Goal: Task Accomplishment & Management: Complete application form

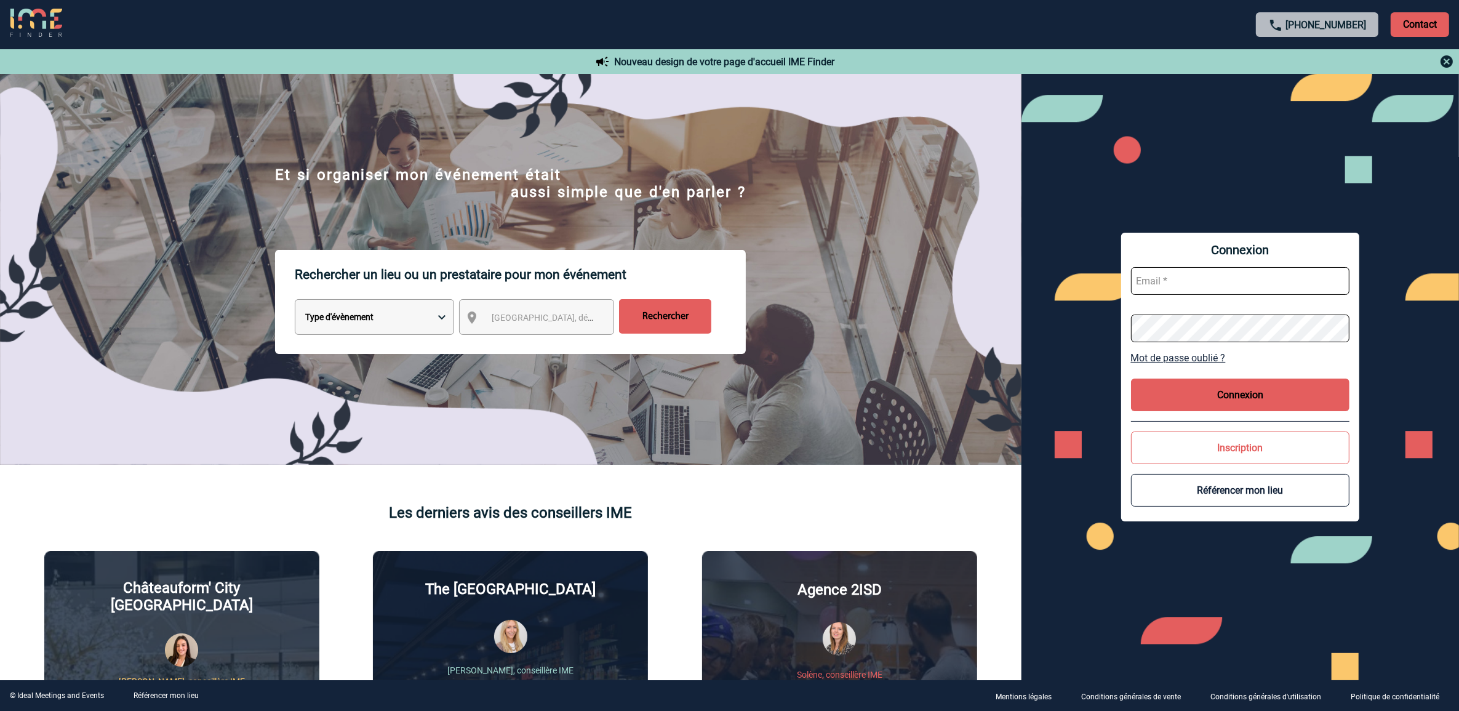
click at [1215, 284] on input "text" at bounding box center [1240, 281] width 219 height 28
type input "marieclaude.hesnard@sogeti.com"
click at [1148, 398] on button "Connexion" at bounding box center [1240, 394] width 219 height 33
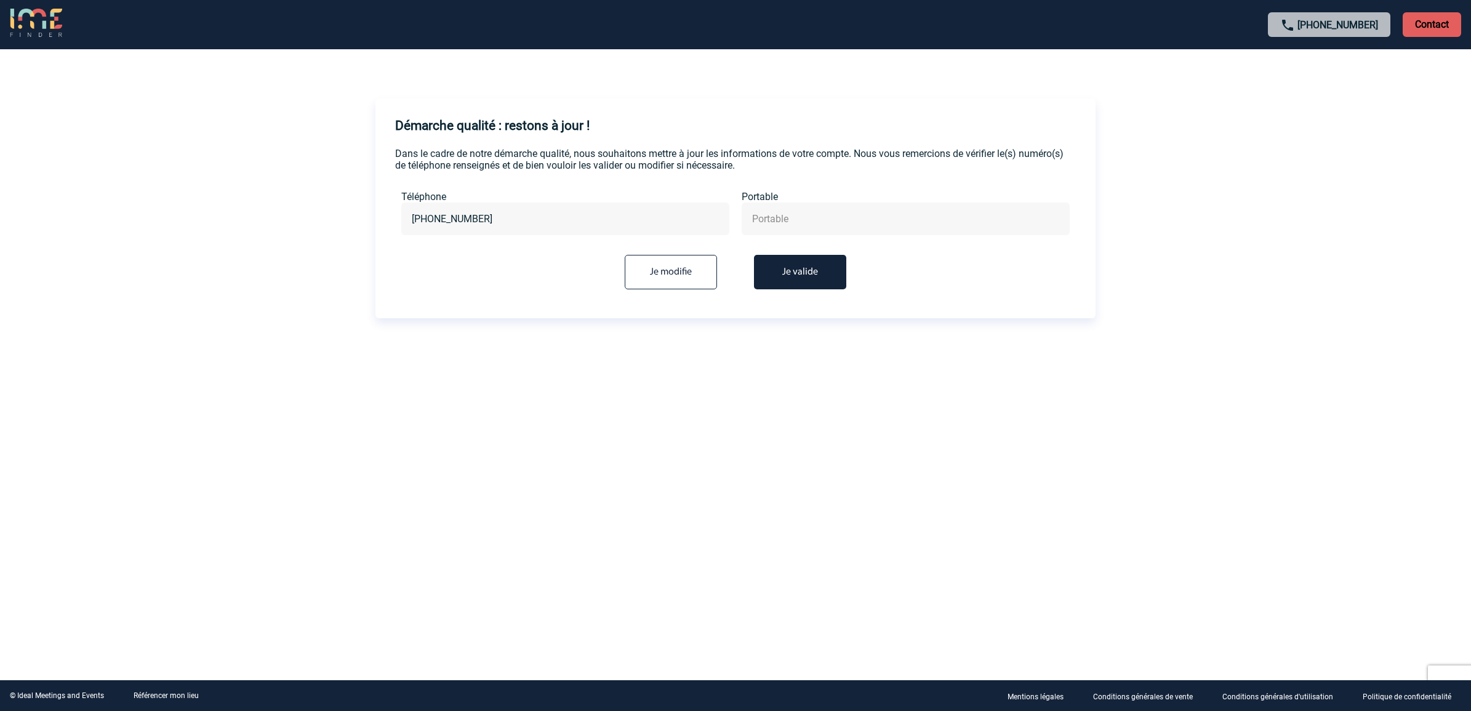
click at [807, 266] on button "Je valide" at bounding box center [800, 272] width 92 height 34
click at [802, 263] on button "Je valide" at bounding box center [800, 272] width 92 height 34
click at [497, 225] on input "+33388338203" at bounding box center [565, 219] width 313 height 18
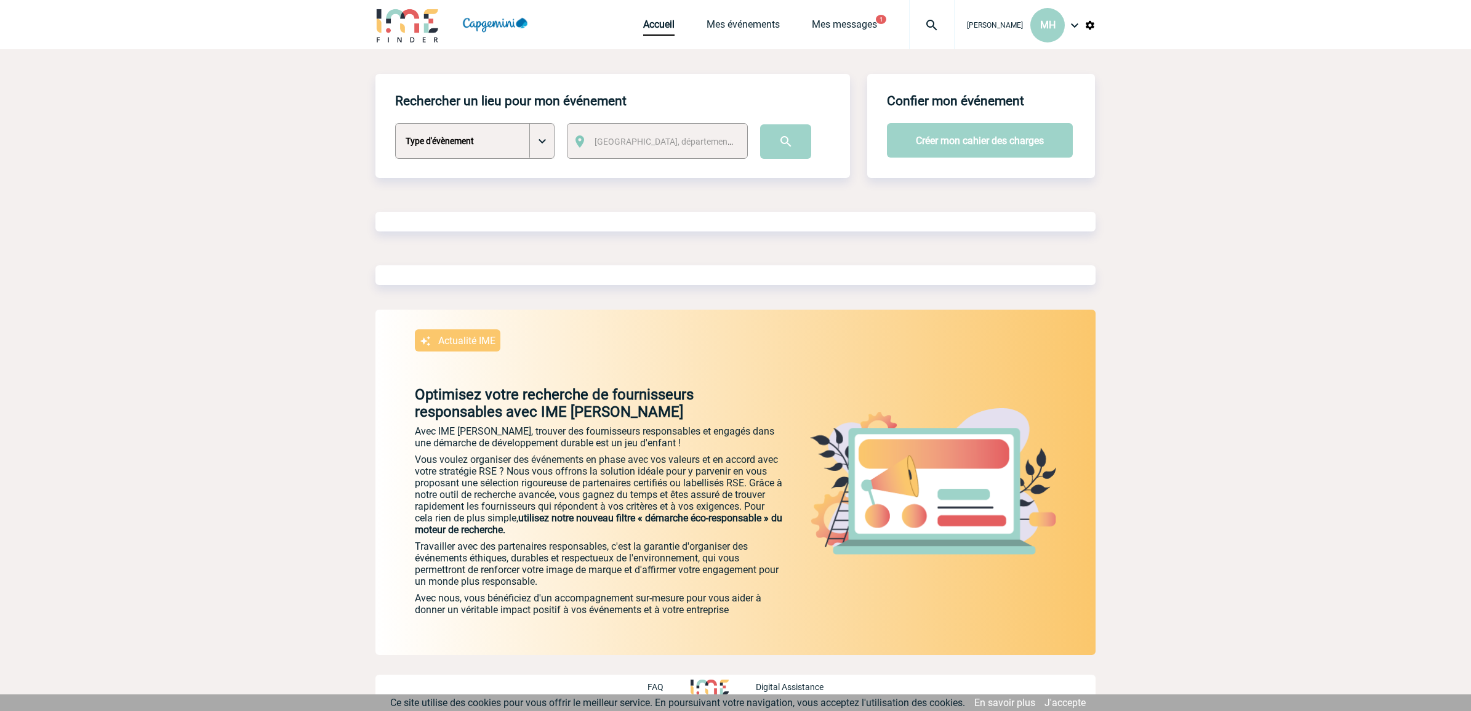
click at [796, 254] on div "Rechercher un lieu pour mon événement Type d'évènement Séminaire avec nuitée Sé…" at bounding box center [735, 364] width 720 height 581
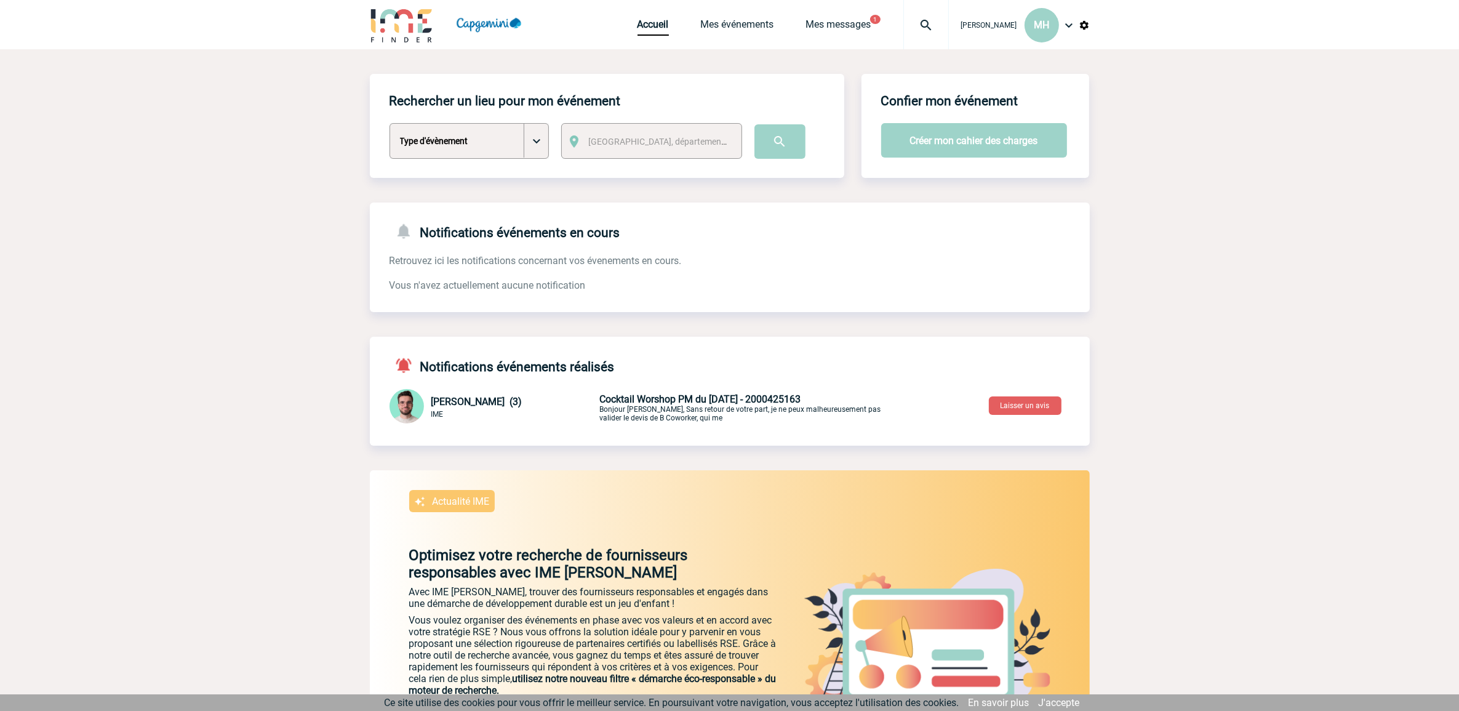
click at [681, 404] on p "Cocktail Worshop PM du [DATE] - 2000425163 Bonjour [PERSON_NAME], Sans retour d…" at bounding box center [744, 407] width 289 height 29
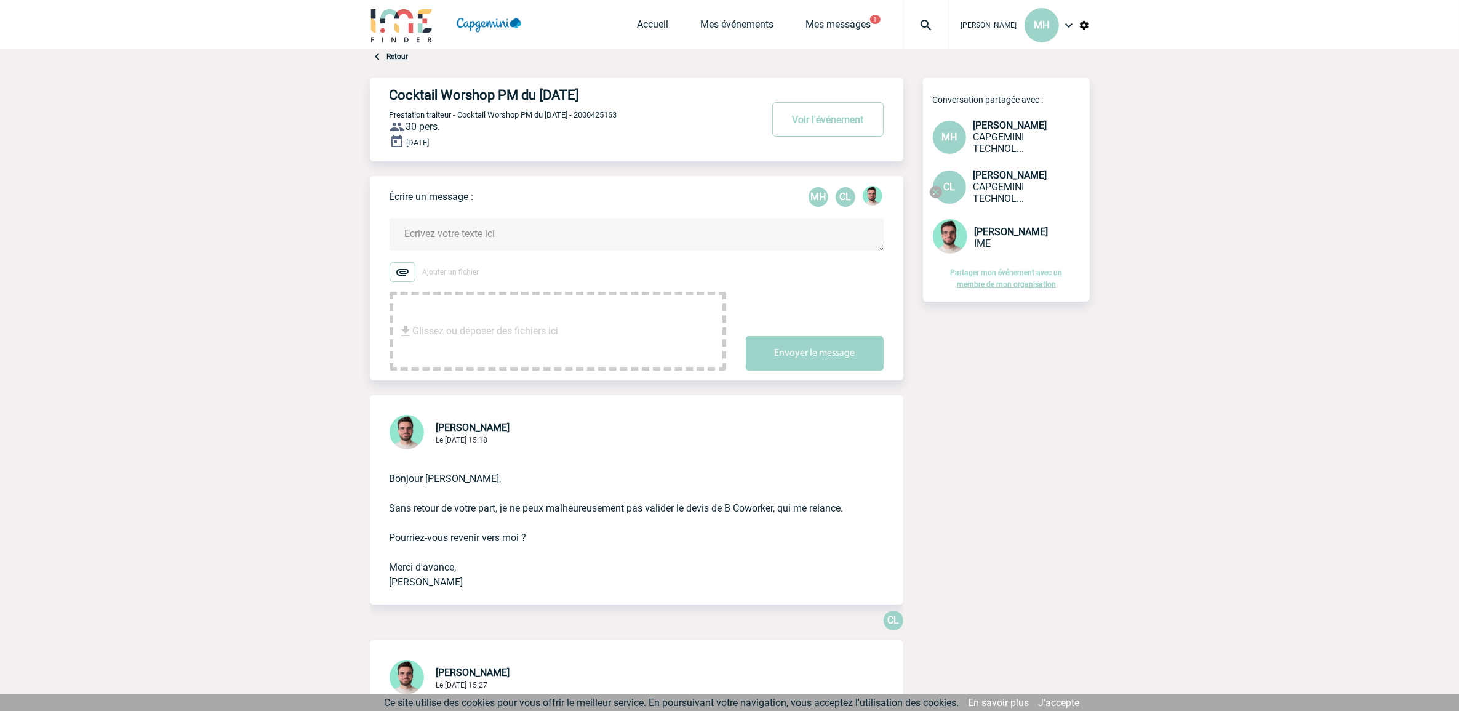
click at [870, 15] on button "1" at bounding box center [875, 19] width 10 height 9
click at [846, 26] on link "Mes messages" at bounding box center [838, 26] width 65 height 17
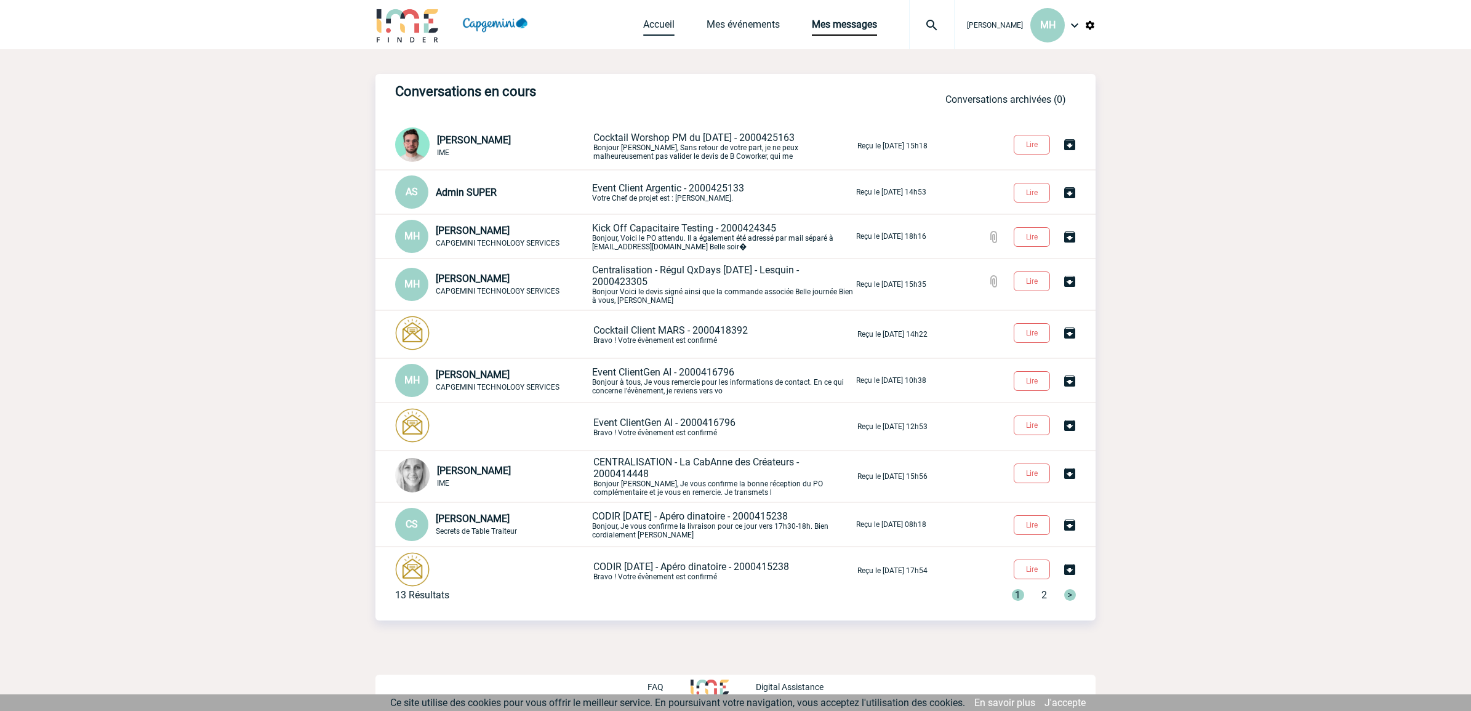
click at [643, 25] on link "Accueil" at bounding box center [658, 26] width 31 height 17
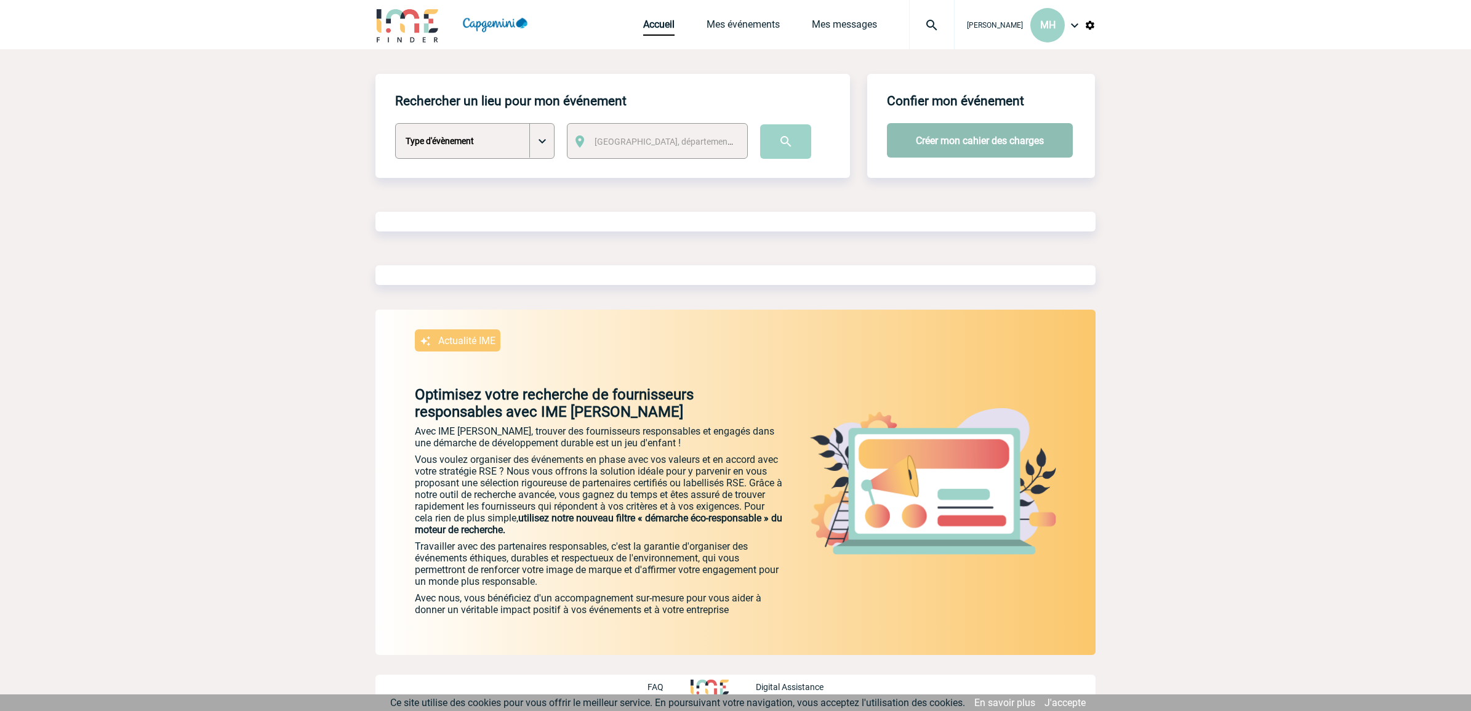
click at [988, 133] on button "Créer mon cahier des charges" at bounding box center [980, 140] width 186 height 34
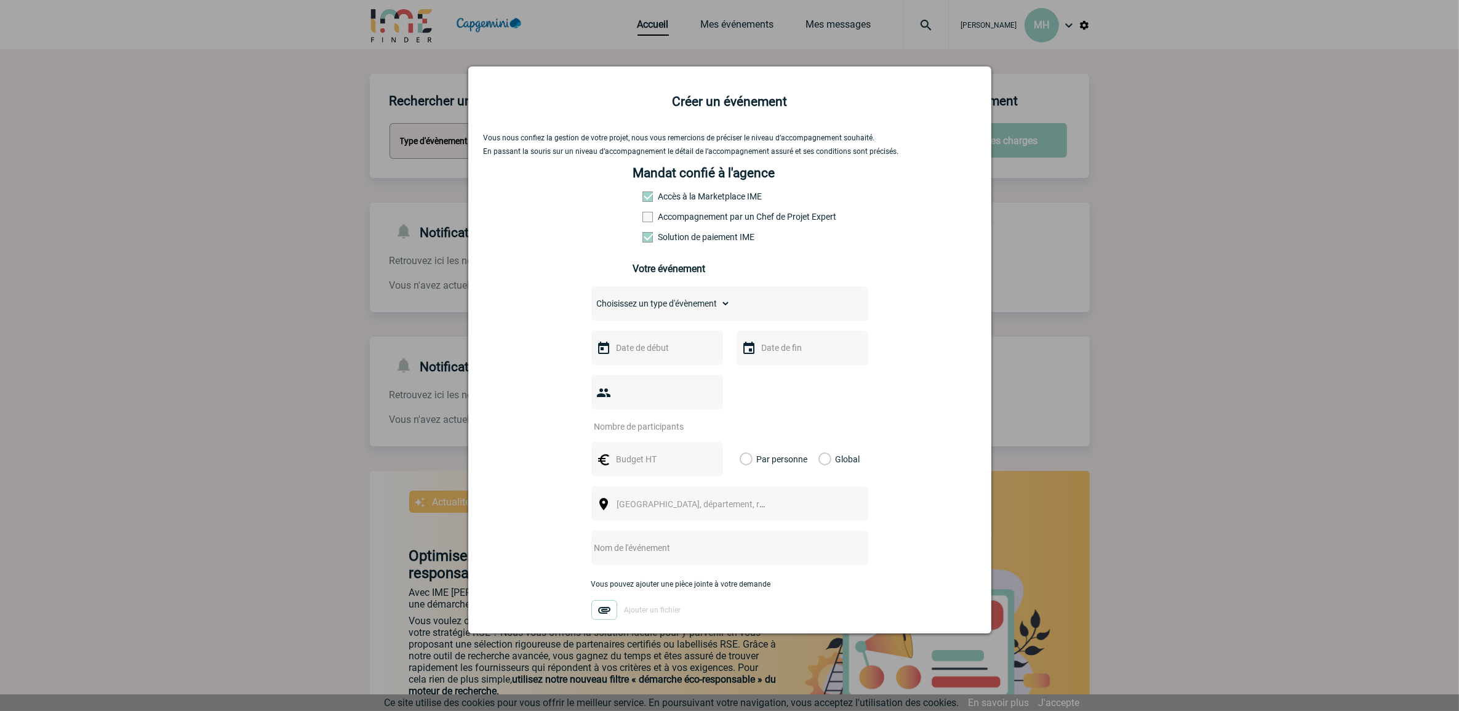
click at [655, 306] on select "Choisissez un type d'évènement Séminaire avec nuitée Séminaire sans nuitée Repa…" at bounding box center [660, 303] width 139 height 17
select select "4"
click at [591, 296] on select "Choisissez un type d'évènement Séminaire avec nuitée Séminaire sans nuitée Repa…" at bounding box center [660, 303] width 139 height 17
click at [638, 351] on input "text" at bounding box center [656, 348] width 85 height 16
click at [669, 337] on div "15102025" at bounding box center [657, 347] width 132 height 34
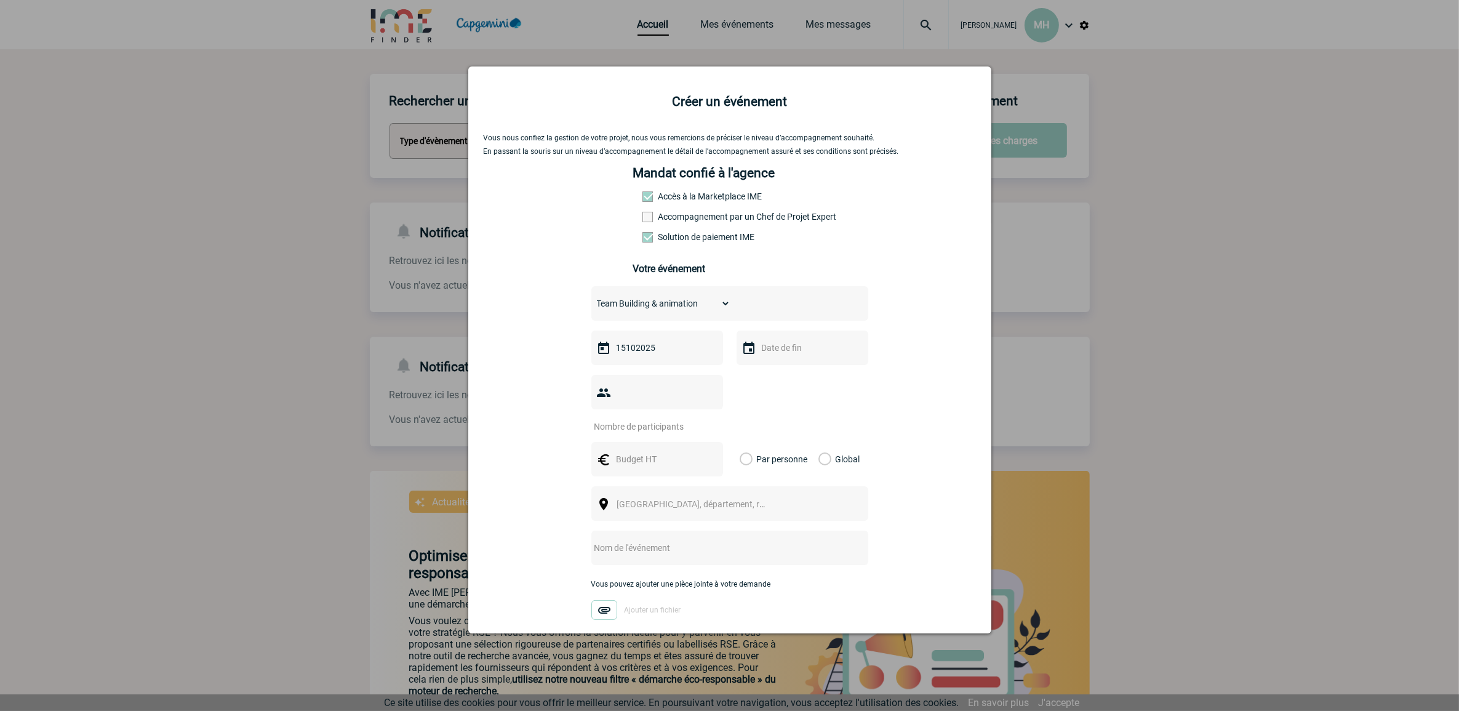
click at [639, 361] on div "15102025" at bounding box center [657, 347] width 132 height 34
click at [638, 352] on input "15102025" at bounding box center [656, 348] width 85 height 16
click at [673, 471] on link "15" at bounding box center [669, 466] width 23 height 22
type input "15-10-2025"
click at [798, 342] on input "text" at bounding box center [801, 348] width 85 height 16
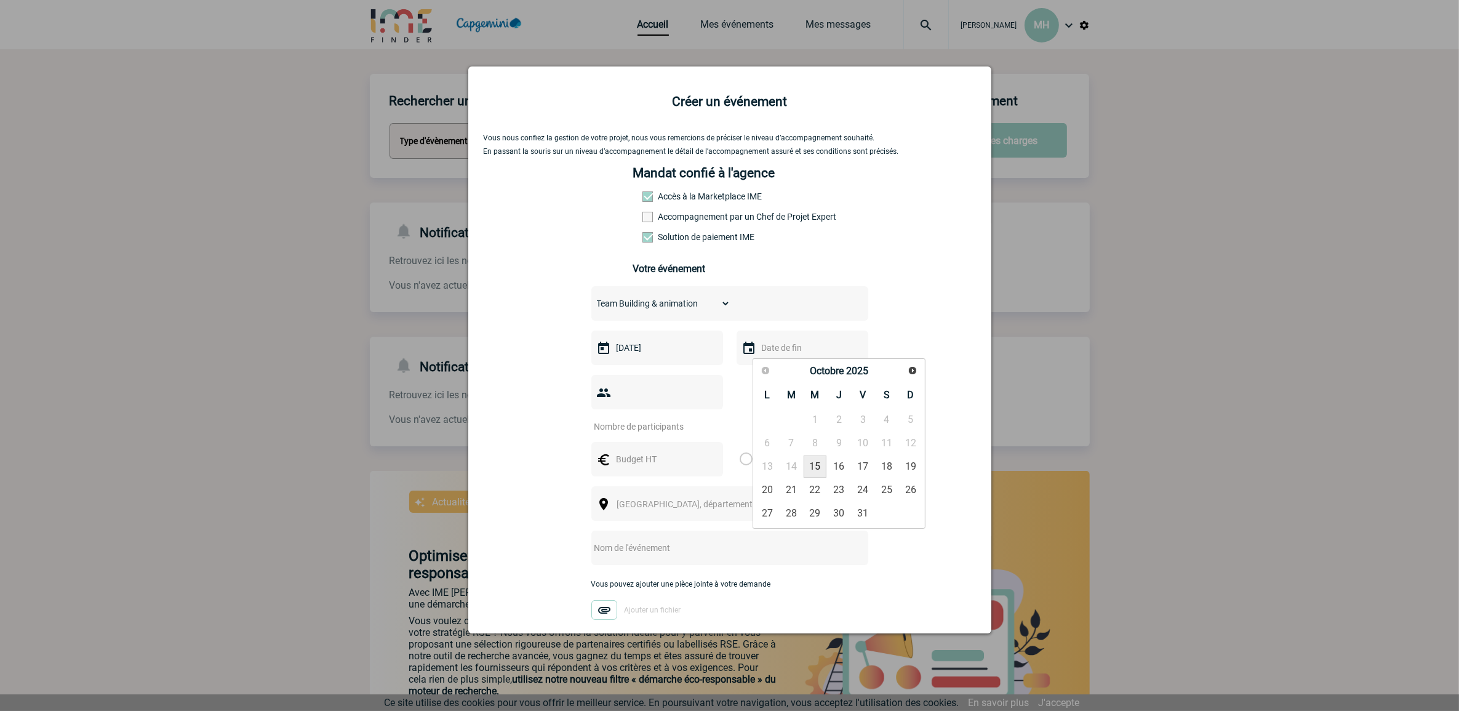
click at [814, 465] on link "15" at bounding box center [815, 466] width 23 height 22
type input "15-10-2025"
drag, startPoint x: 638, startPoint y: 385, endPoint x: 637, endPoint y: 405, distance: 19.7
click at [638, 385] on div at bounding box center [657, 392] width 132 height 34
click at [636, 407] on div at bounding box center [657, 392] width 132 height 34
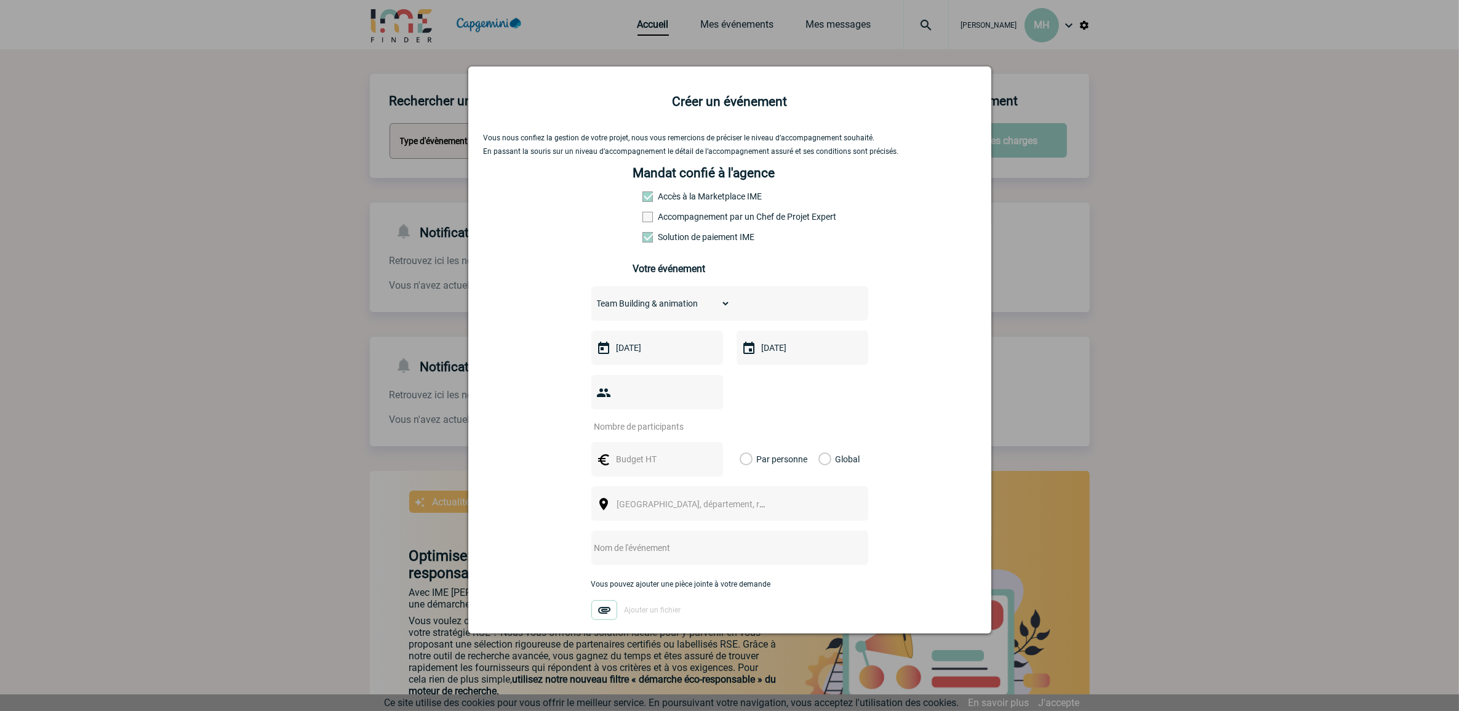
click at [614, 383] on div at bounding box center [657, 392] width 132 height 34
click at [625, 397] on div at bounding box center [657, 392] width 132 height 34
click at [597, 388] on img at bounding box center [603, 392] width 15 height 15
click at [614, 428] on input "number" at bounding box center [649, 426] width 116 height 16
type input "20"
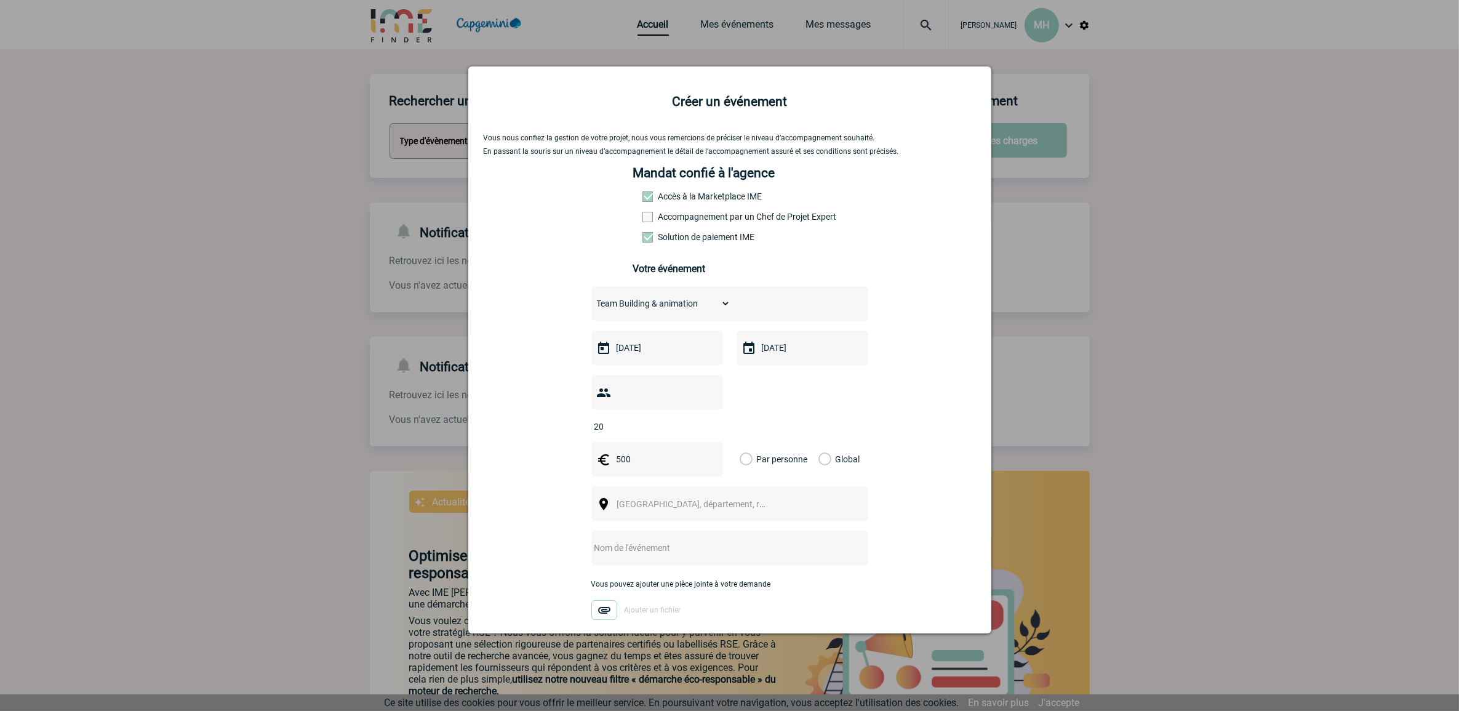
type input "500"
drag, startPoint x: 817, startPoint y: 455, endPoint x: 767, endPoint y: 469, distance: 51.7
click at [818, 456] on label "Global" at bounding box center [822, 459] width 8 height 34
click at [0, 0] on input "Global" at bounding box center [0, 0] width 0 height 0
click at [666, 505] on span "Ville, département, région..." at bounding box center [702, 504] width 171 height 10
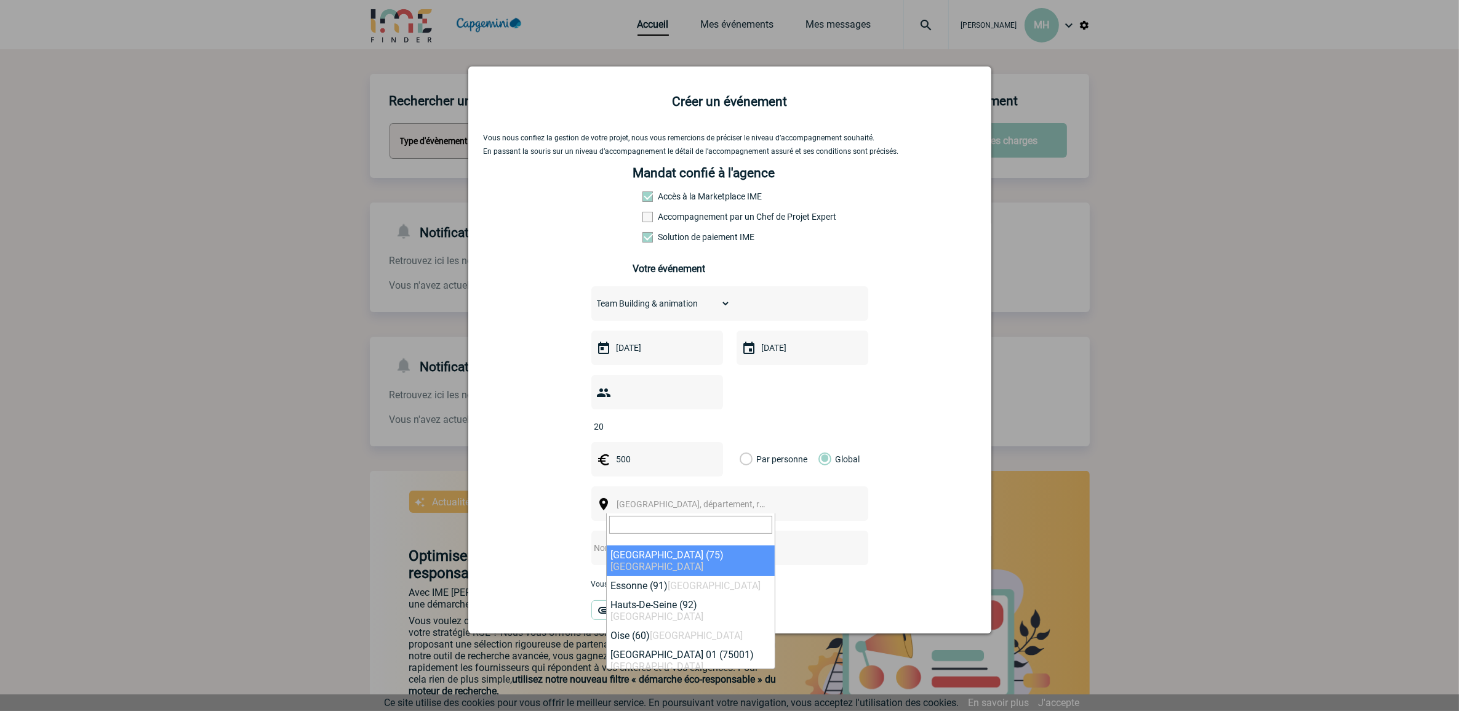
type input "S"
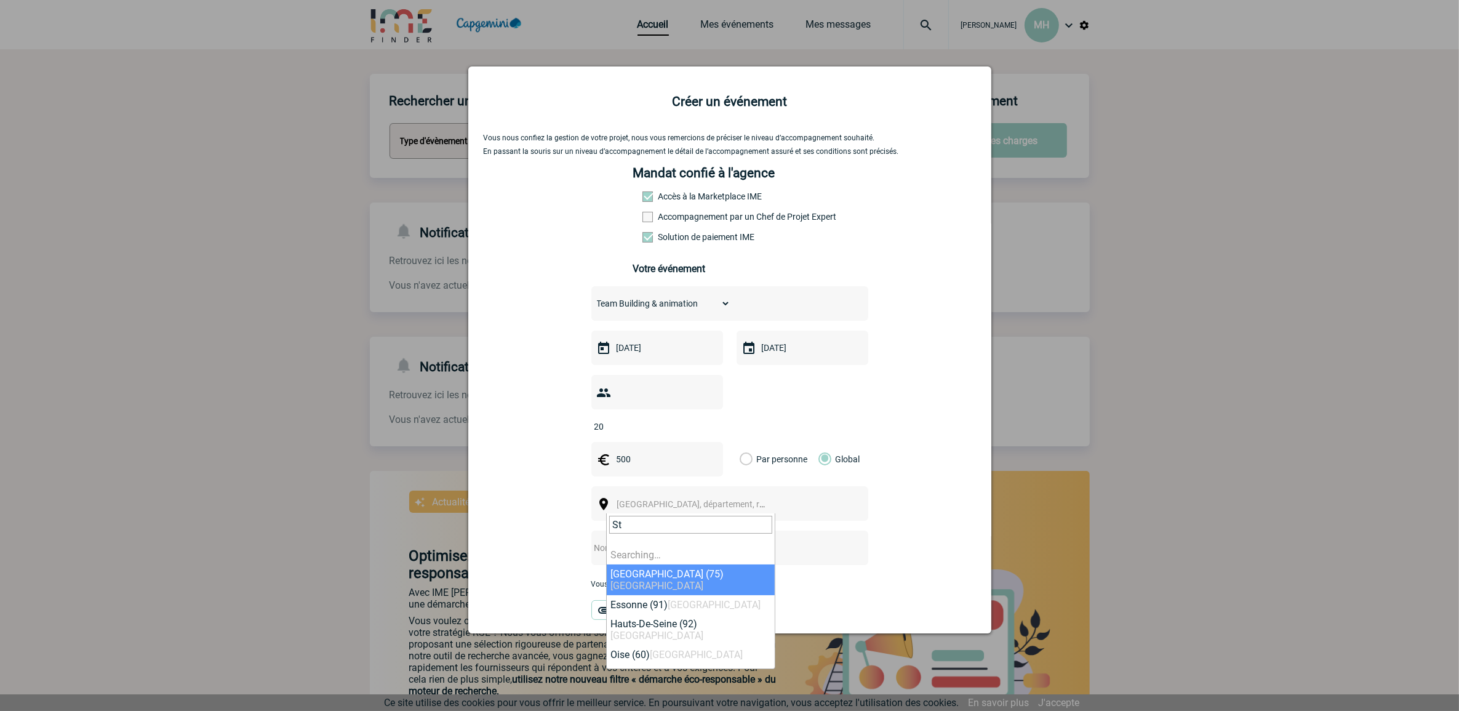
type input "S"
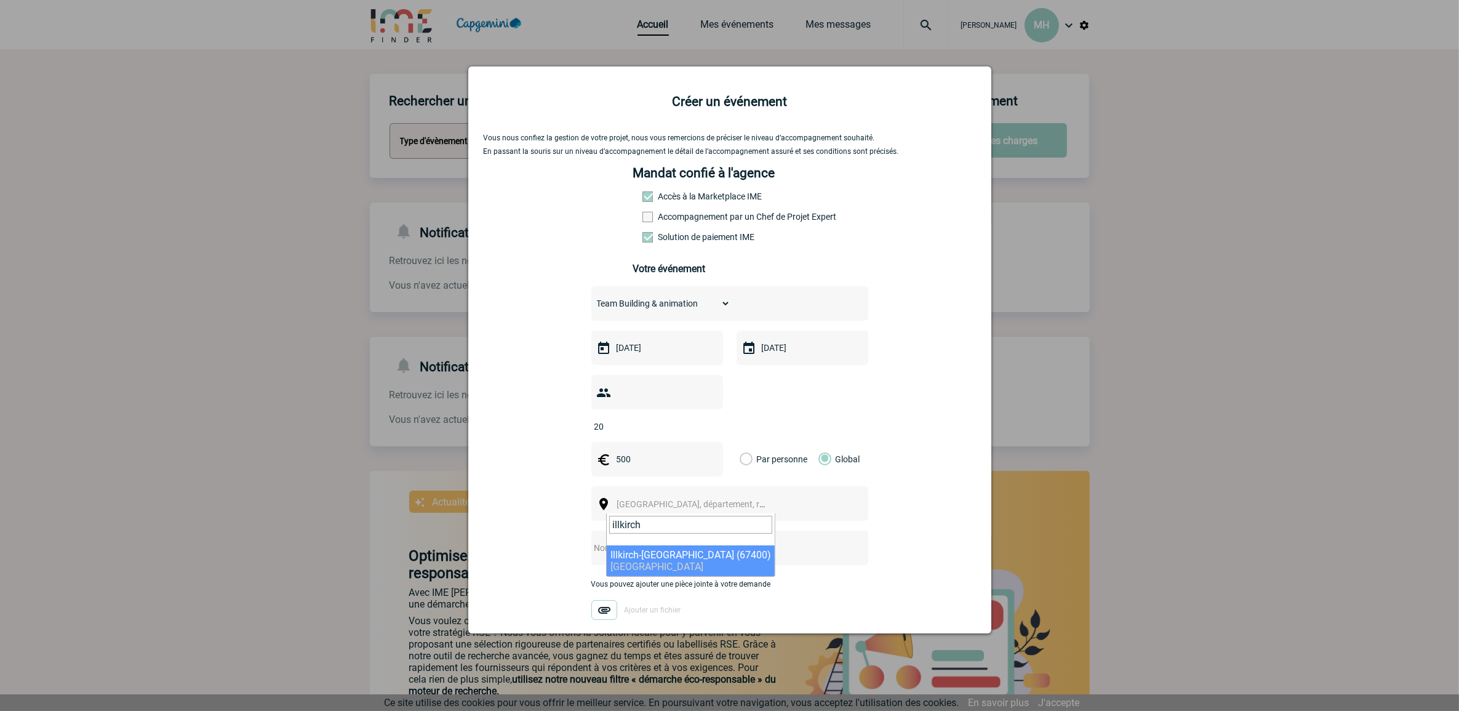
type input "illkirch"
select select "18795"
click at [671, 548] on input "text" at bounding box center [713, 548] width 244 height 16
click at [619, 540] on input "text" at bounding box center [713, 548] width 244 height 16
type input "T"
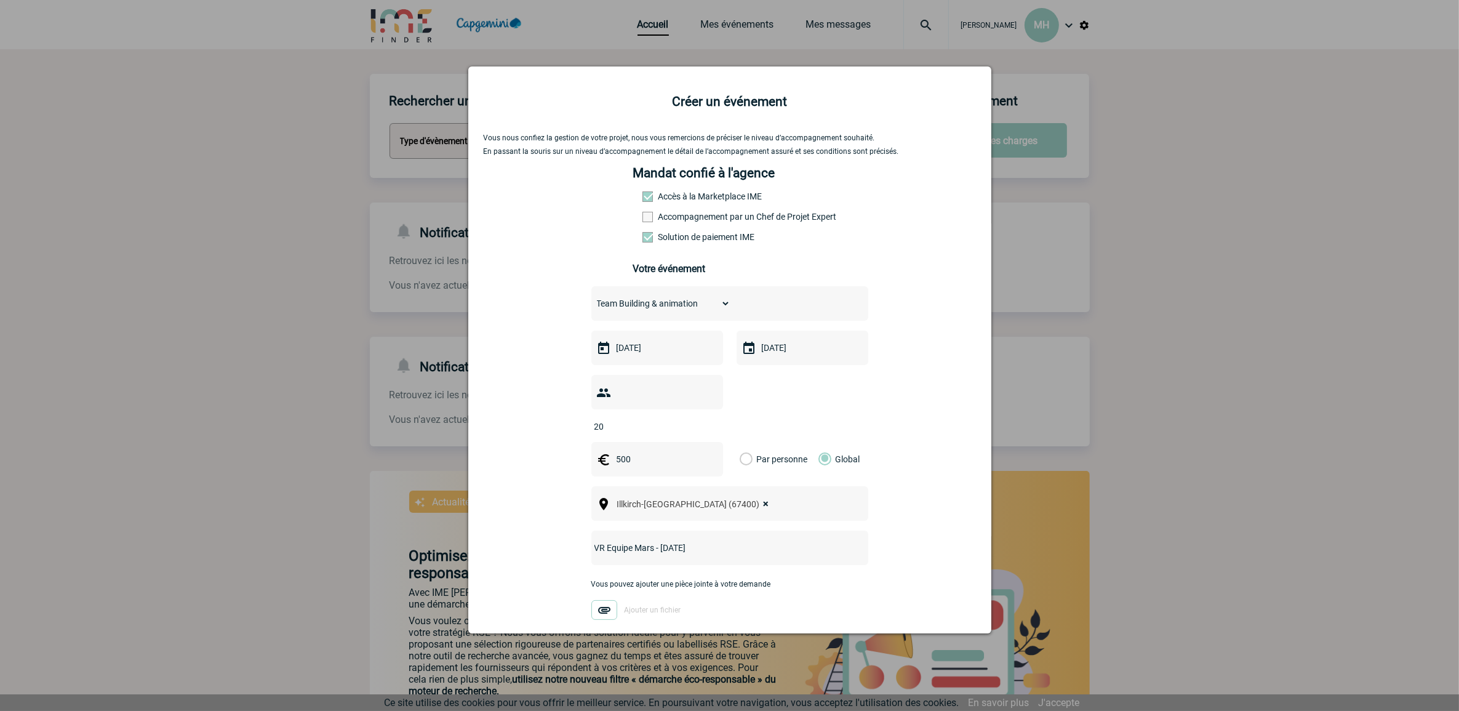
click at [591, 551] on input "VR Equipe Mars - 15.10.2025" at bounding box center [713, 548] width 244 height 16
type input "Activité VR Equipe Mars - 15.10.2025"
drag, startPoint x: 589, startPoint y: 599, endPoint x: 594, endPoint y: 610, distance: 12.4
click at [591, 602] on div "Vous pouvez ajouter une pièce jointe à votre demande Ajouter un fichier" at bounding box center [729, 606] width 277 height 52
click at [600, 622] on div "Vous pouvez ajouter une pièce jointe à votre demande Ajouter un fichier" at bounding box center [729, 606] width 277 height 52
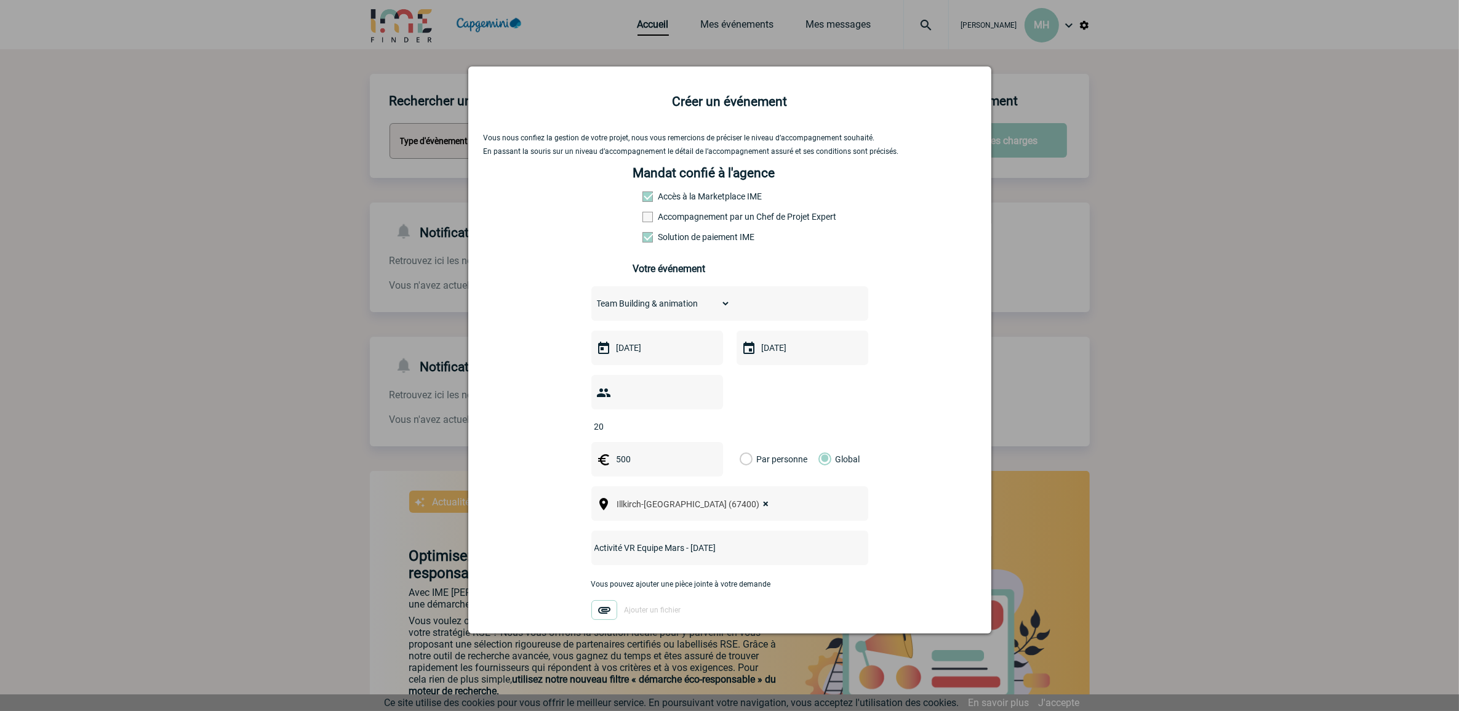
click at [602, 613] on img at bounding box center [604, 610] width 26 height 20
click at [0, 0] on input "Ajouter un fichier" at bounding box center [0, 0] width 0 height 0
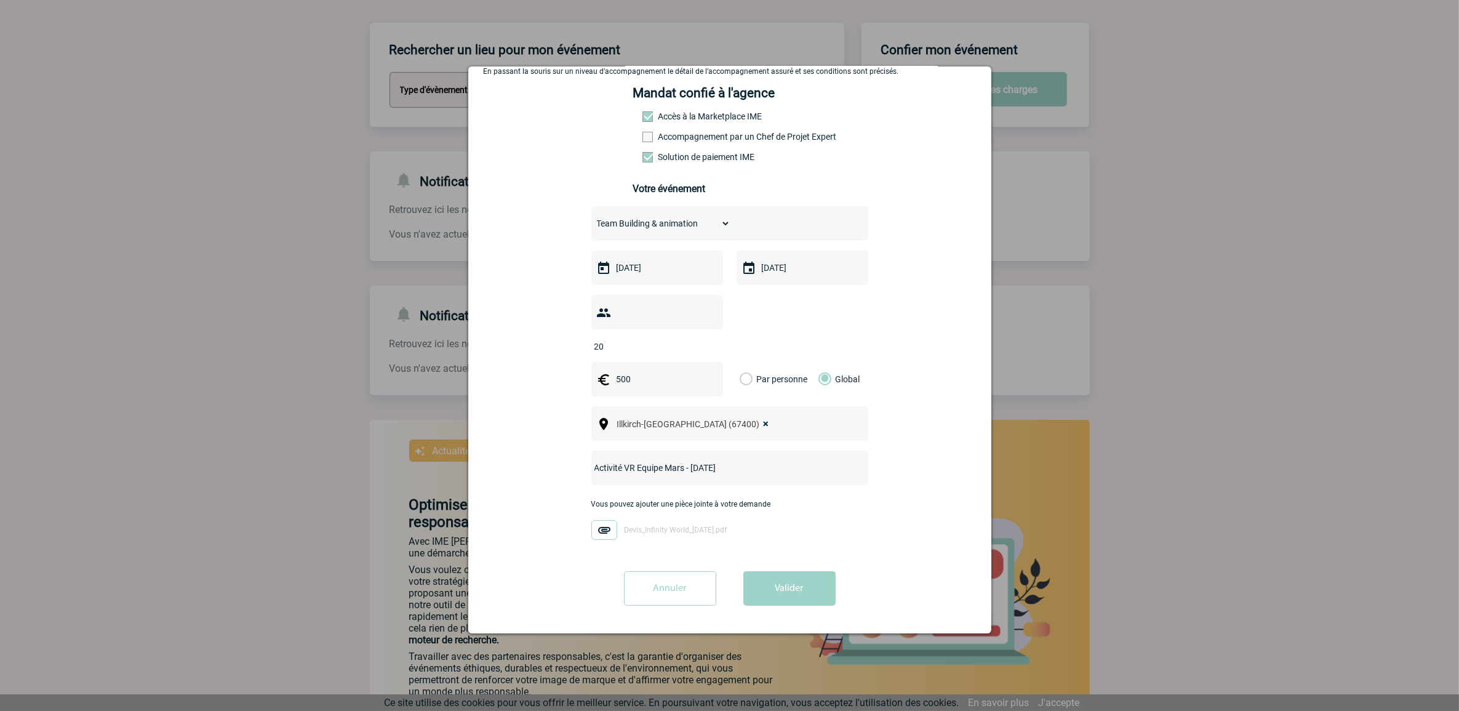
scroll to position [77, 0]
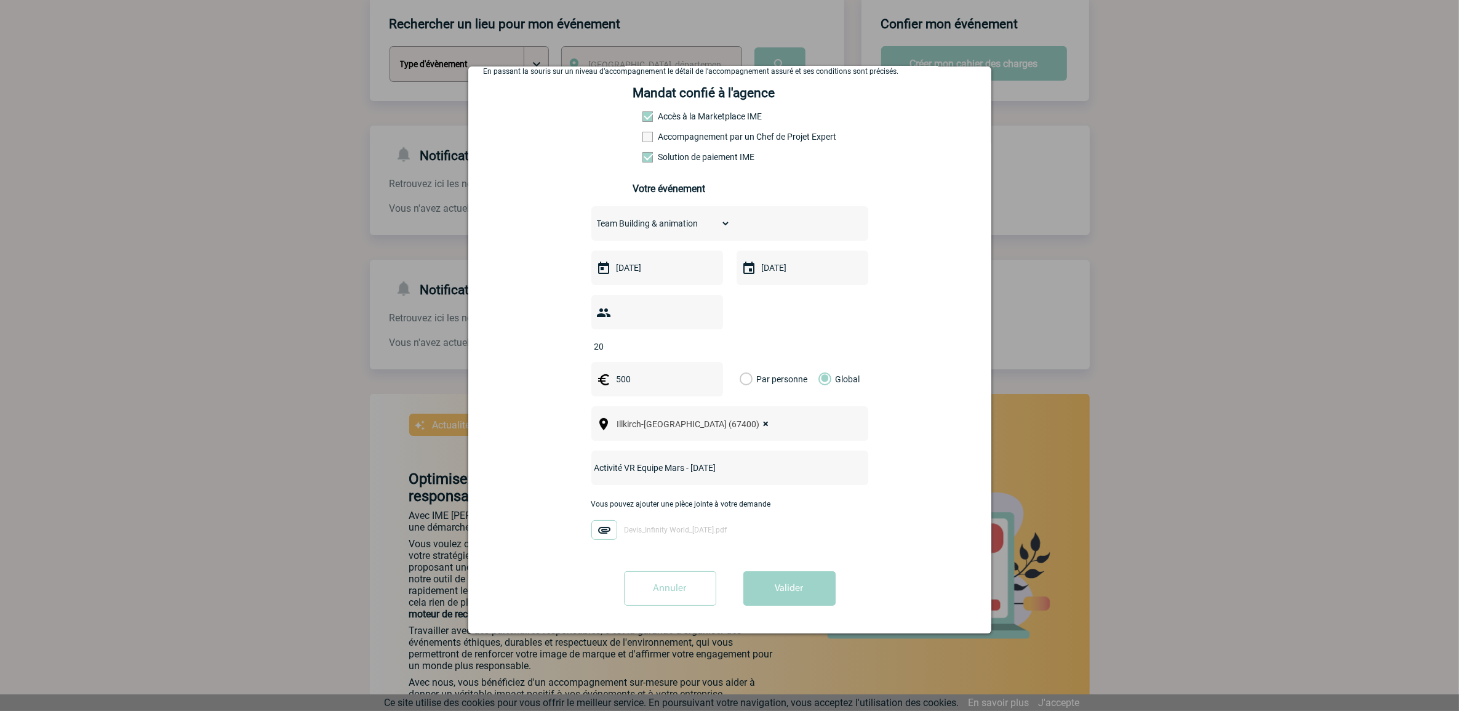
drag, startPoint x: 759, startPoint y: 585, endPoint x: 918, endPoint y: 420, distance: 228.9
click at [918, 420] on div "Vous nous confiez la gestion de votre projet, nous vous remercions de préciser …" at bounding box center [730, 334] width 492 height 561
click at [718, 225] on select "Choisissez un type d'évènement Séminaire avec nuitée Séminaire sans nuitée Repa…" at bounding box center [660, 223] width 139 height 17
click at [778, 585] on button "Valider" at bounding box center [789, 588] width 92 height 34
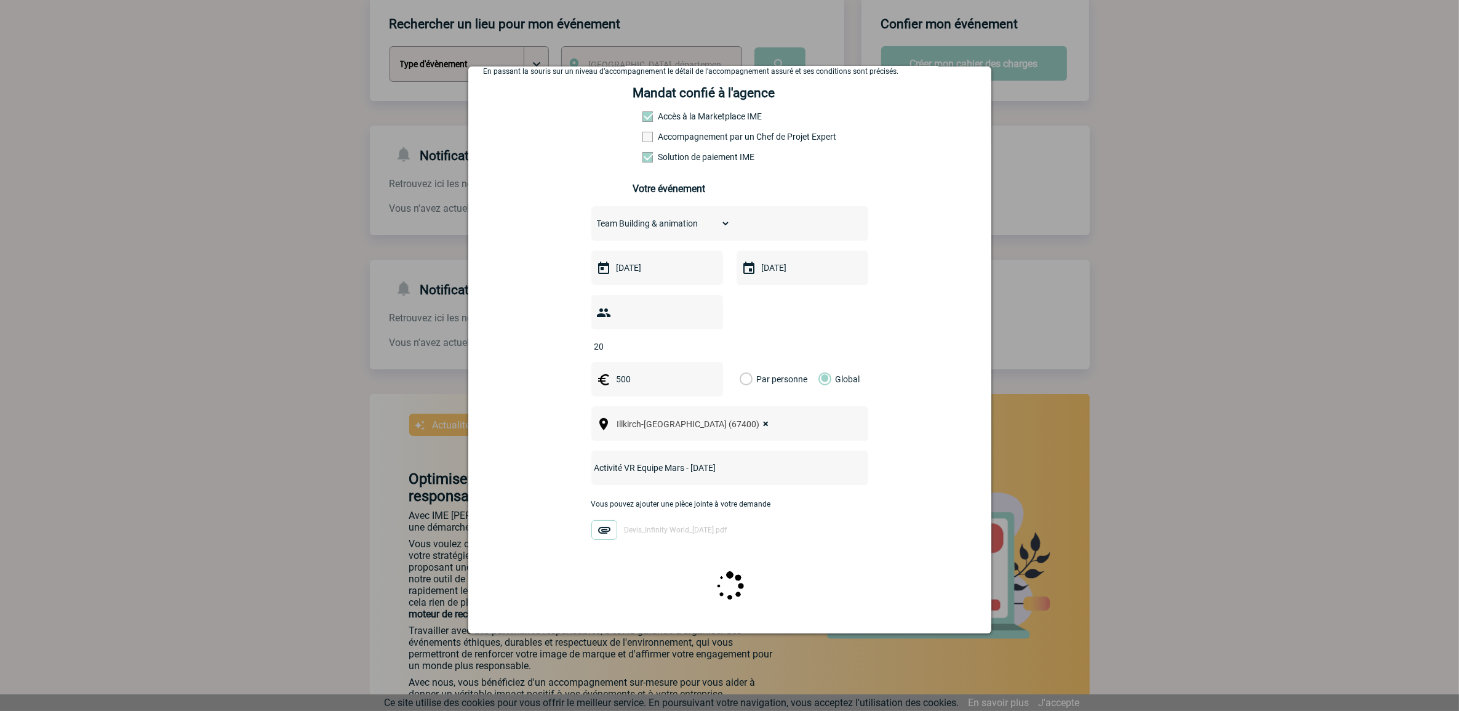
scroll to position [0, 0]
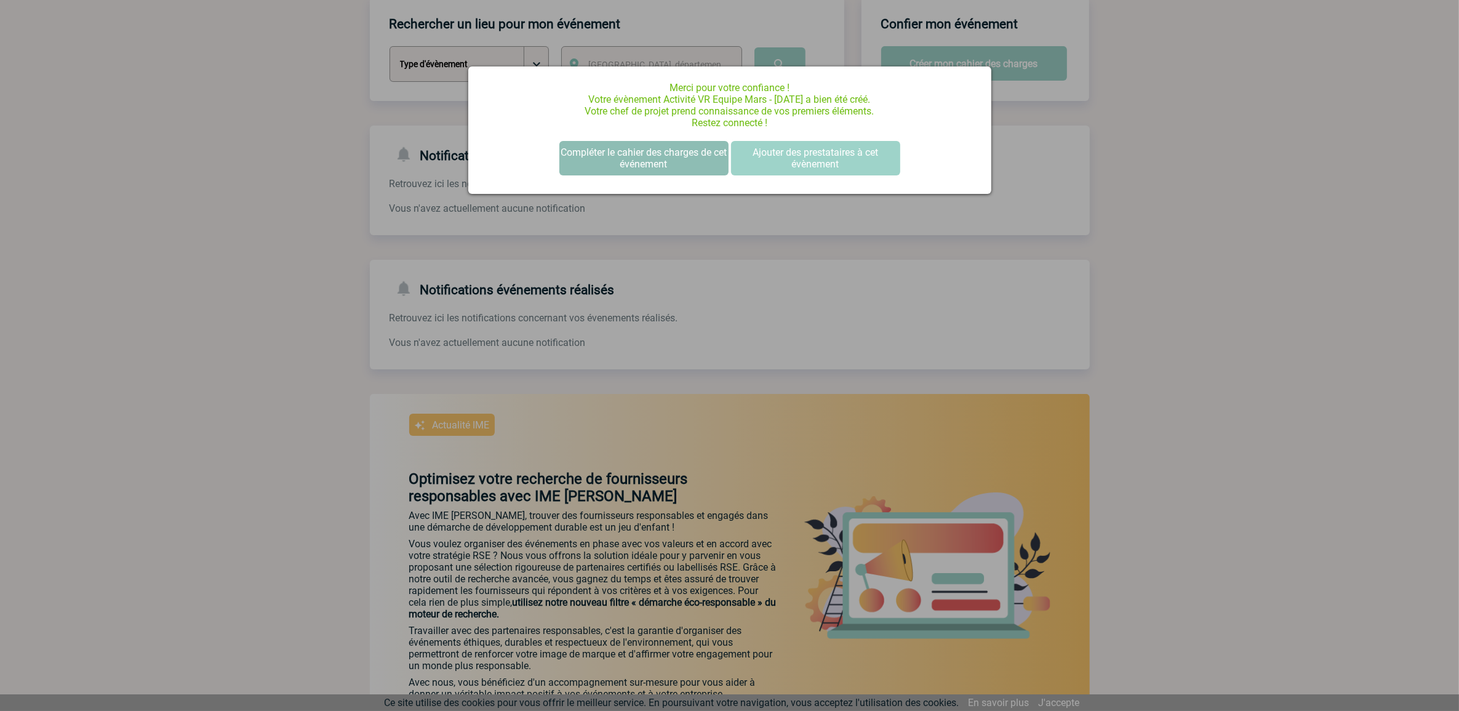
click at [690, 143] on button "Compléter le cahier des charges de cet événement" at bounding box center [643, 158] width 169 height 34
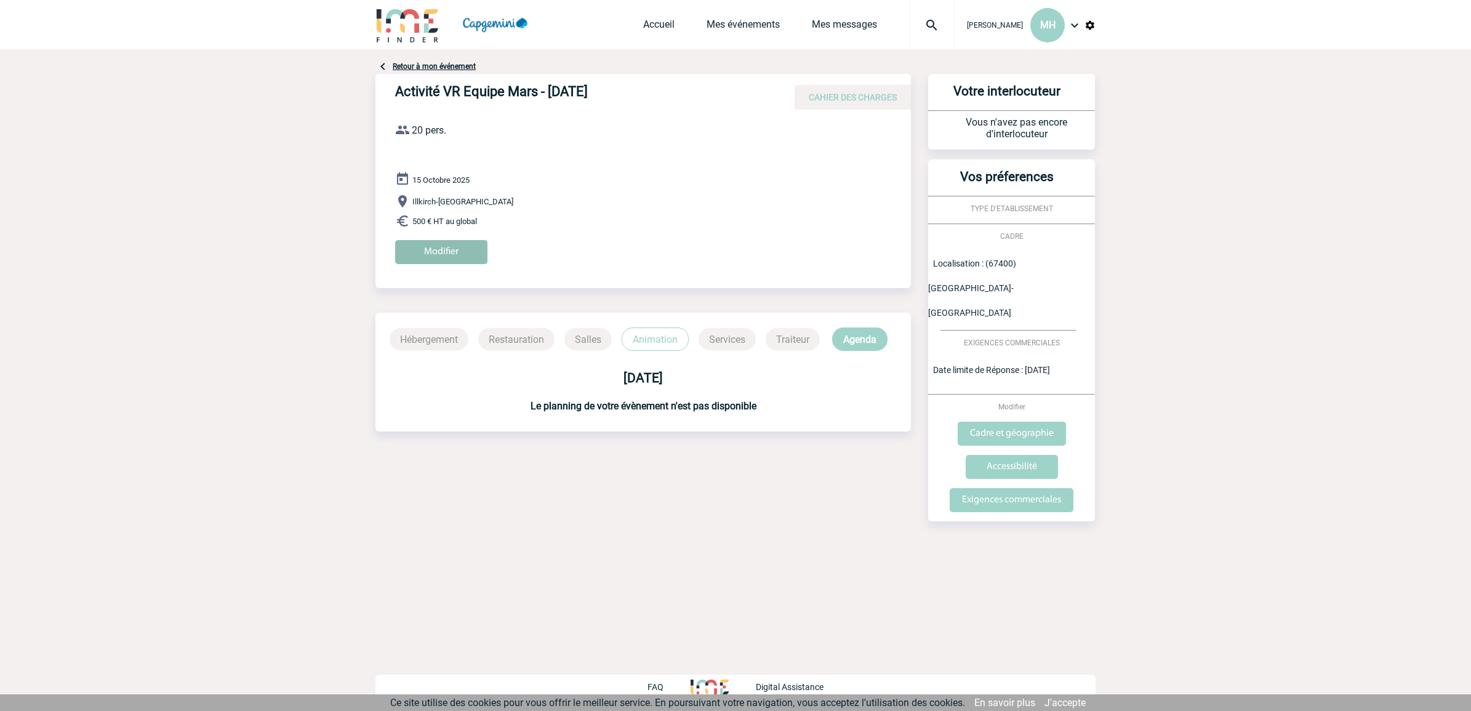
click at [441, 249] on input "Modifier" at bounding box center [441, 252] width 92 height 24
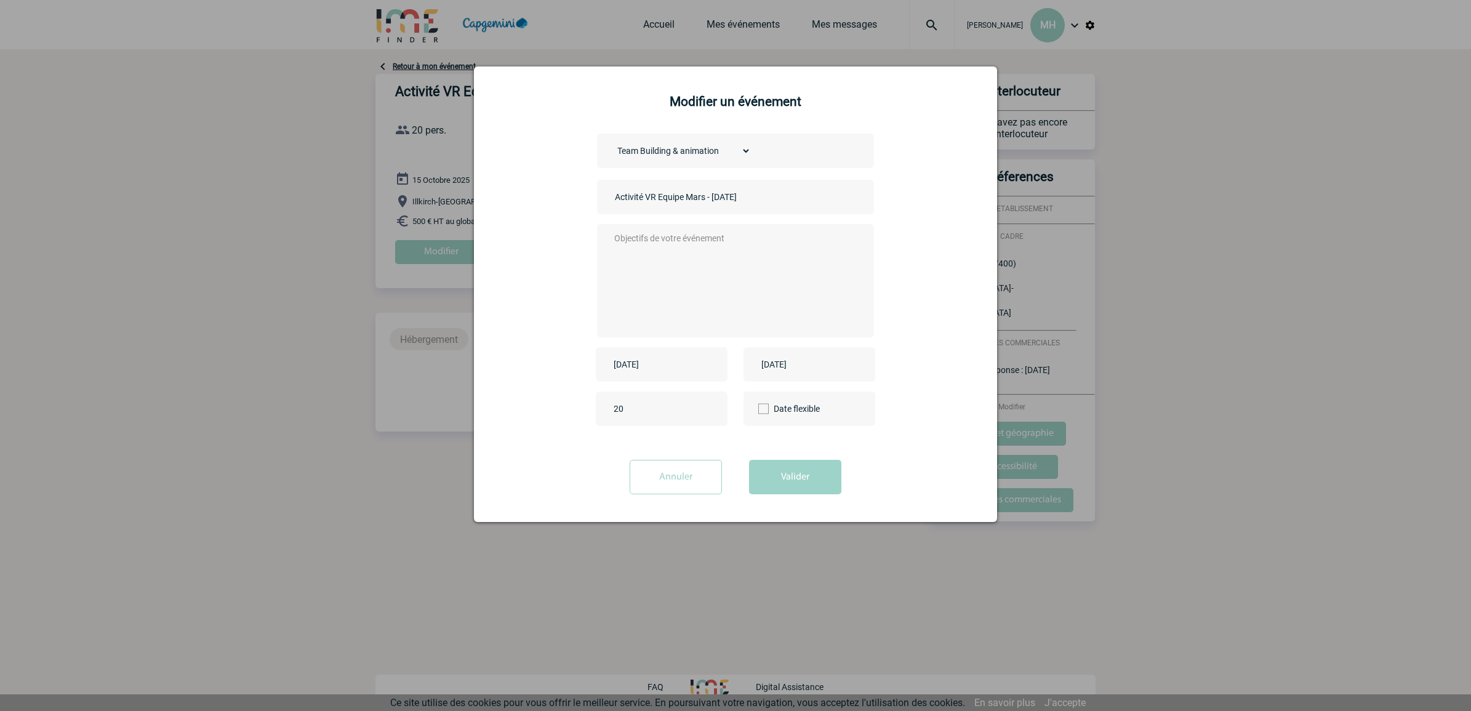
click at [777, 244] on textarea at bounding box center [732, 279] width 243 height 98
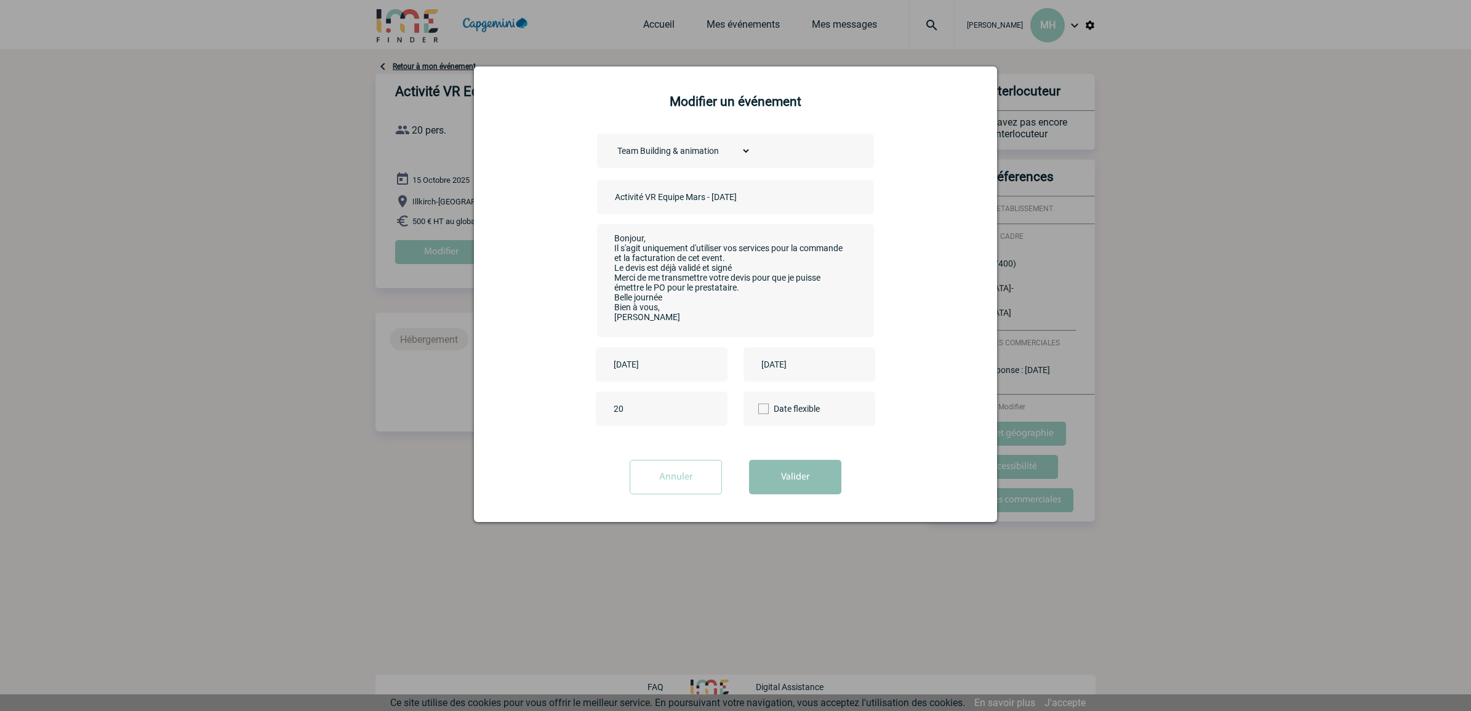
type textarea "Bonjour, Il s'agit uniquement d'utiliser vos services pour la commande et la fa…"
click at [801, 470] on button "Valider" at bounding box center [795, 477] width 92 height 34
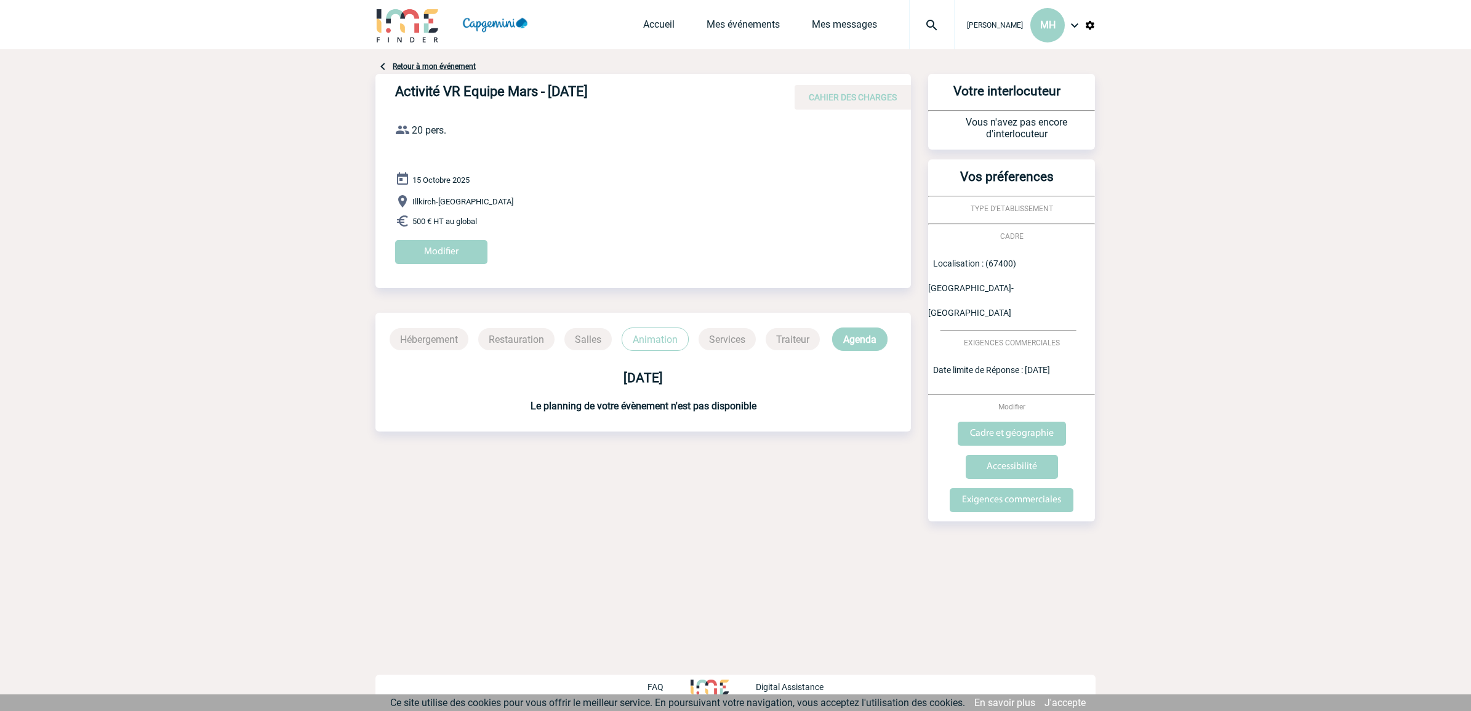
click at [770, 383] on div "[DATE]" at bounding box center [642, 377] width 535 height 15
click at [854, 332] on p "Agenda" at bounding box center [859, 338] width 55 height 23
click at [666, 337] on p "Animation" at bounding box center [655, 338] width 67 height 23
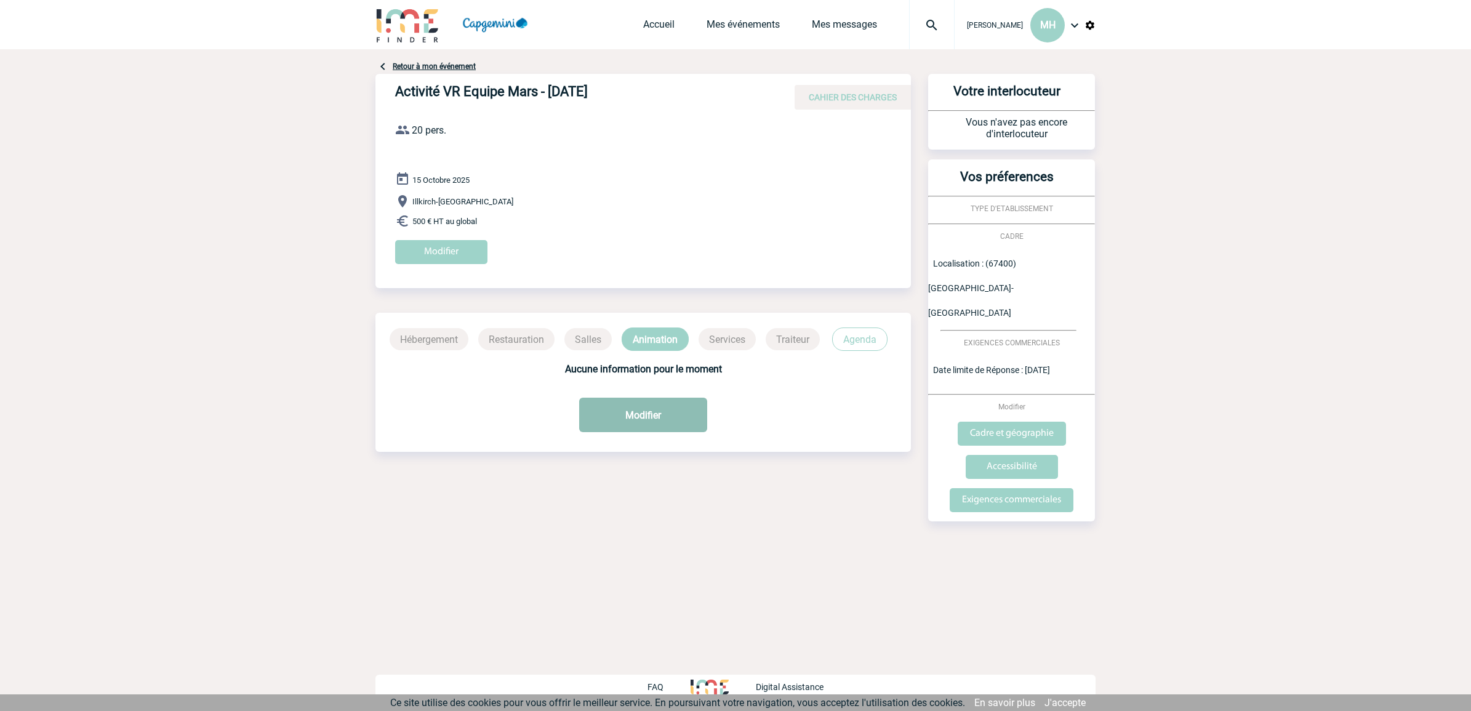
click at [650, 415] on button "Modifier" at bounding box center [643, 415] width 128 height 34
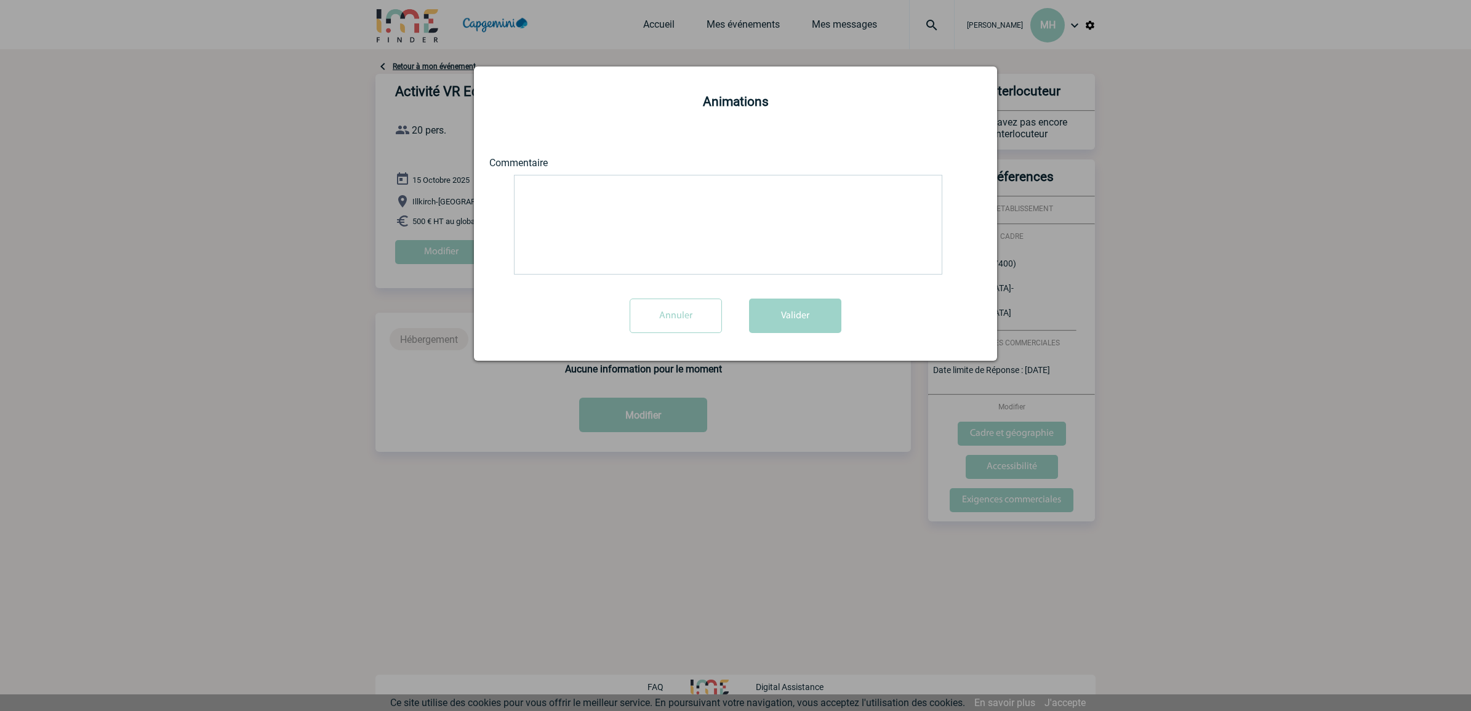
click at [673, 200] on textarea at bounding box center [728, 225] width 428 height 100
paste textarea "Bonjour, Il s'agit uniquement d'utiliser vos services pour la commande et la fa…"
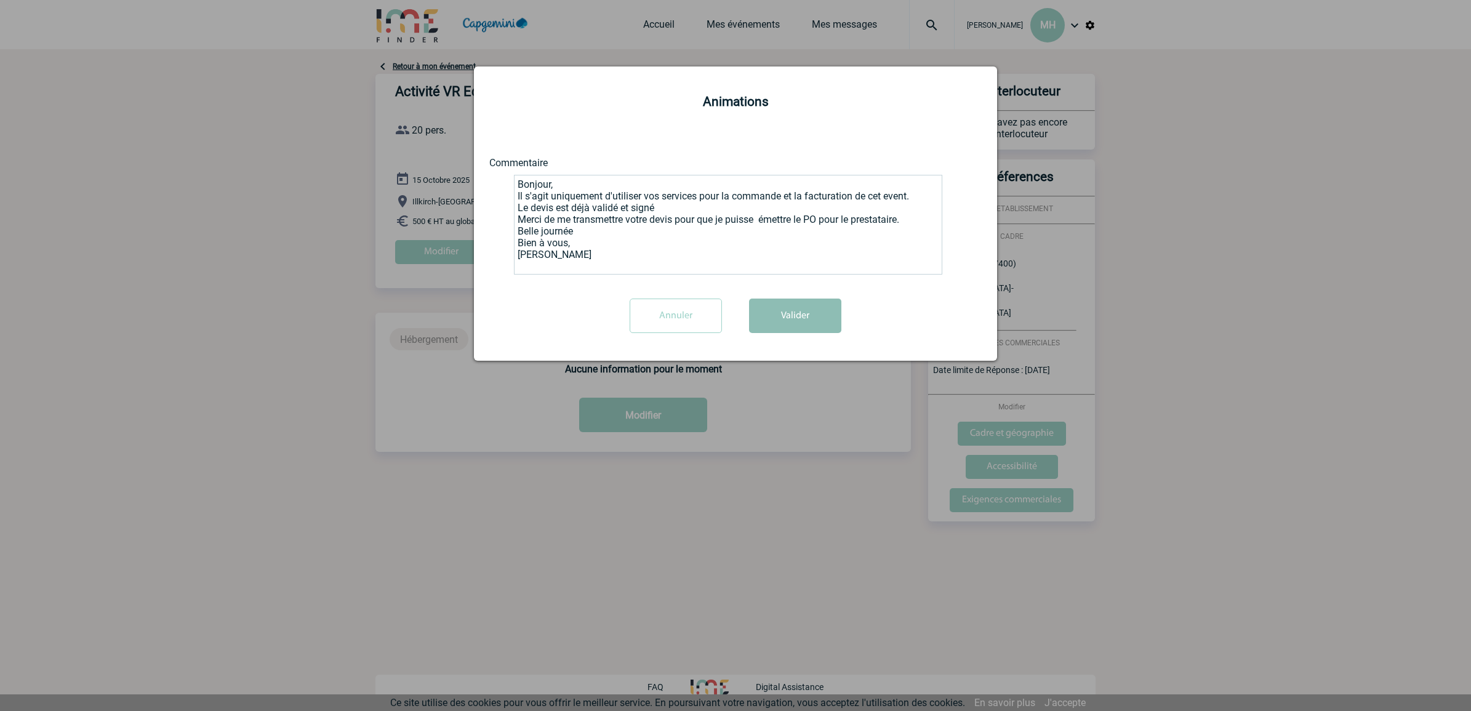
type textarea "Bonjour, Il s'agit uniquement d'utiliser vos services pour la commande et la fa…"
click at [786, 322] on button "Valider" at bounding box center [795, 315] width 92 height 34
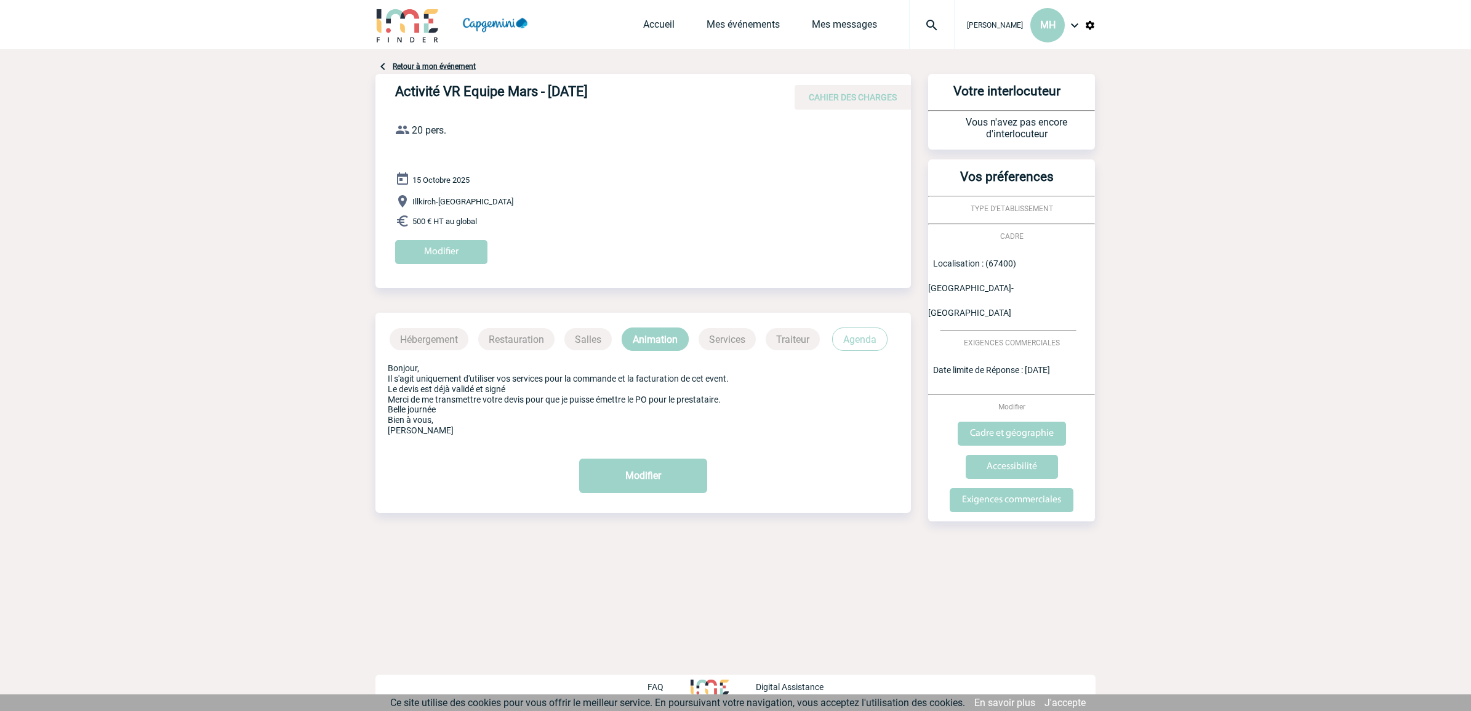
click at [868, 334] on p "Agenda" at bounding box center [859, 338] width 55 height 23
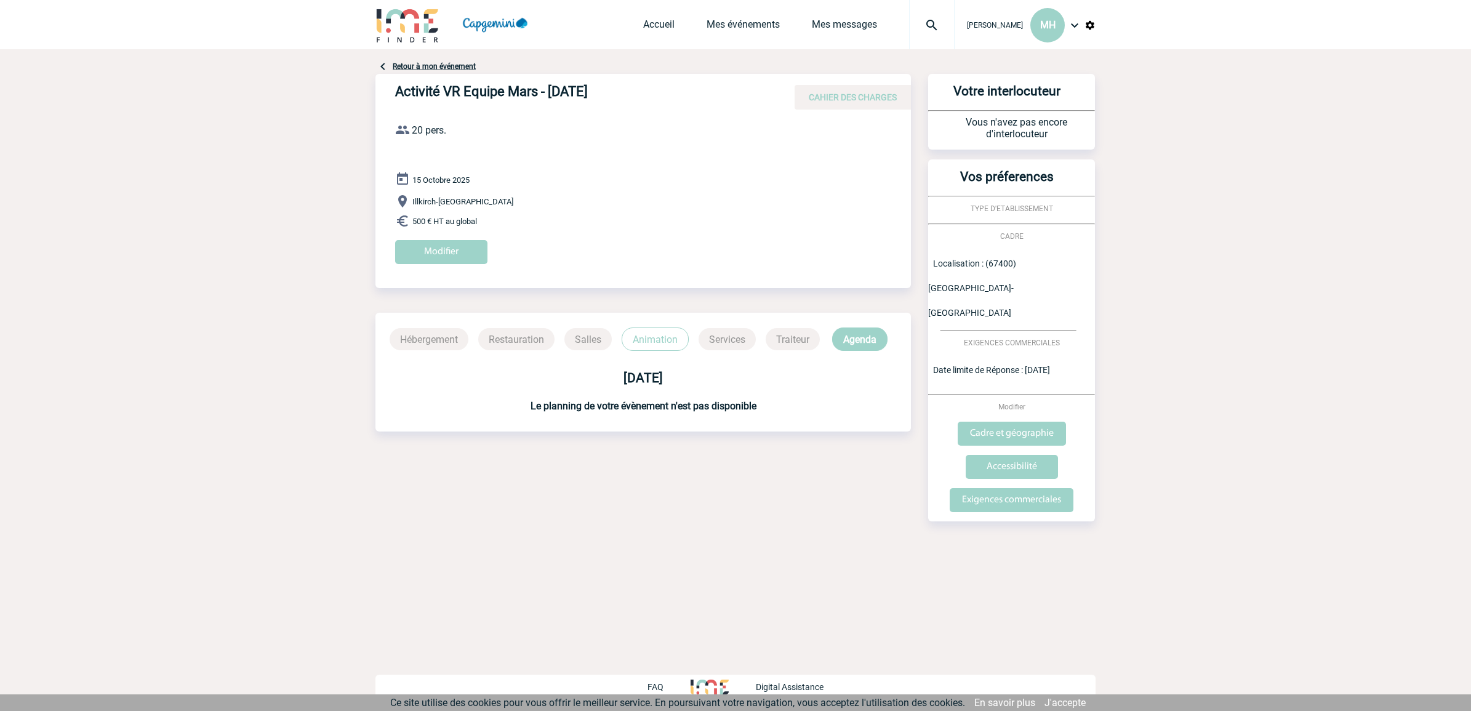
click at [639, 340] on p "Animation" at bounding box center [655, 338] width 67 height 23
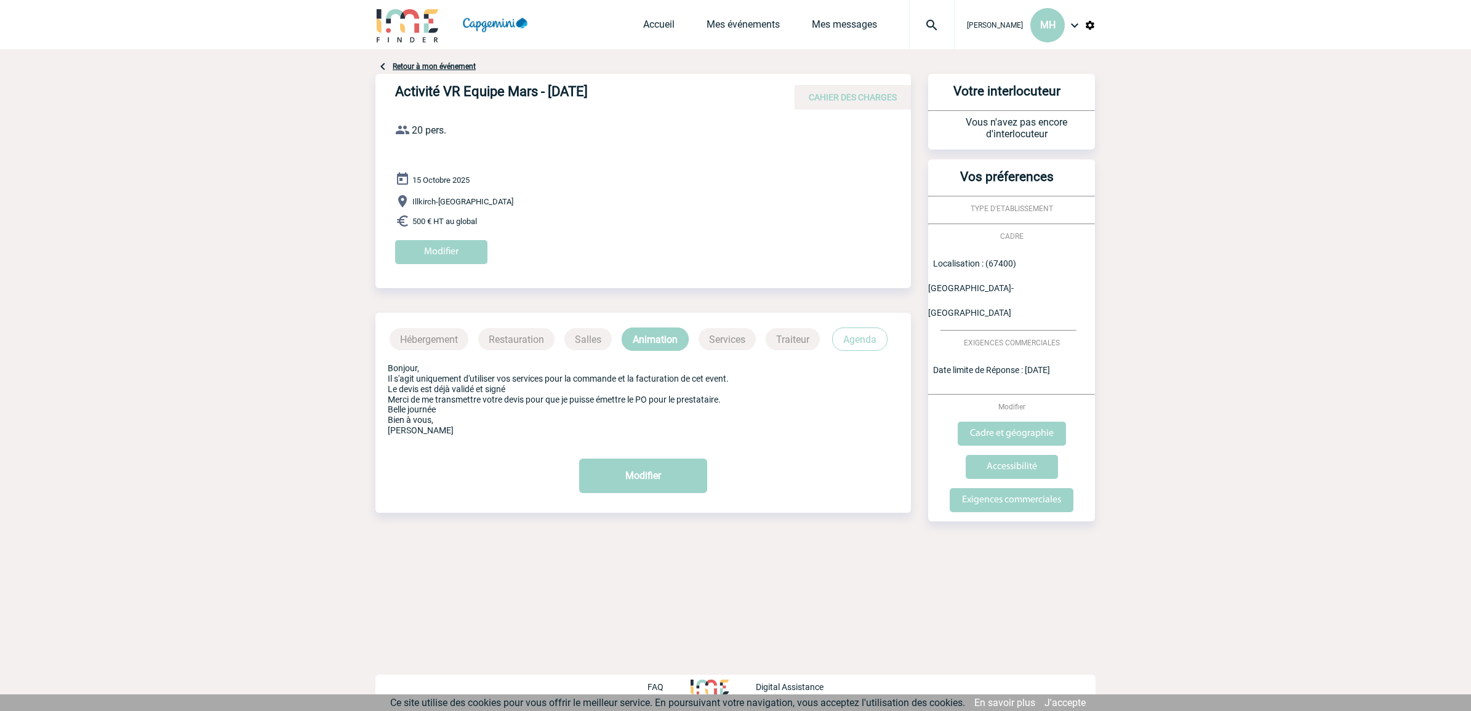
click at [783, 416] on p "Bonjour, Il s'agit uniquement d'utiliser vos services pour la commande et la fa…" at bounding box center [643, 399] width 511 height 73
click at [881, 435] on div "Bonjour, Il s'agit uniquement d'utiliser vos services pour la commande et la fa…" at bounding box center [642, 399] width 535 height 97
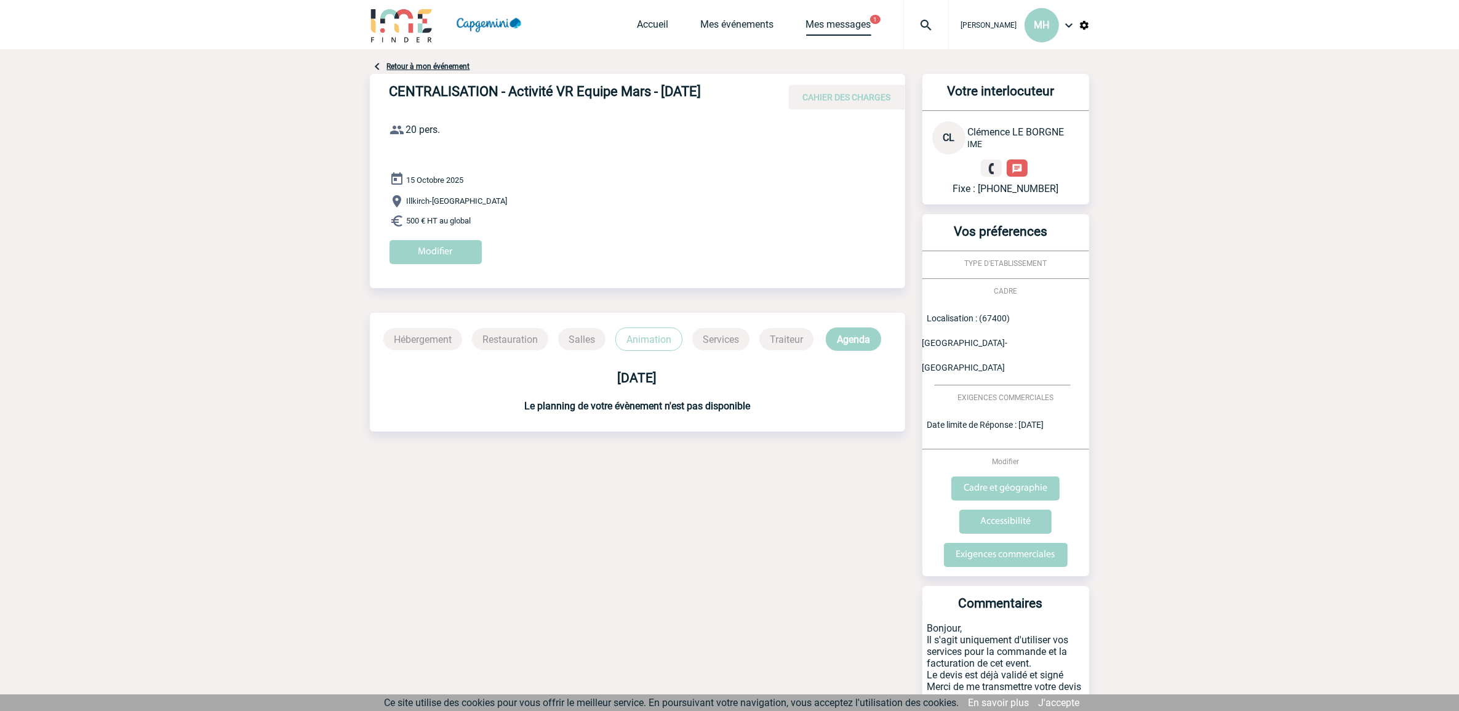
click at [807, 31] on link "Mes messages" at bounding box center [838, 26] width 65 height 17
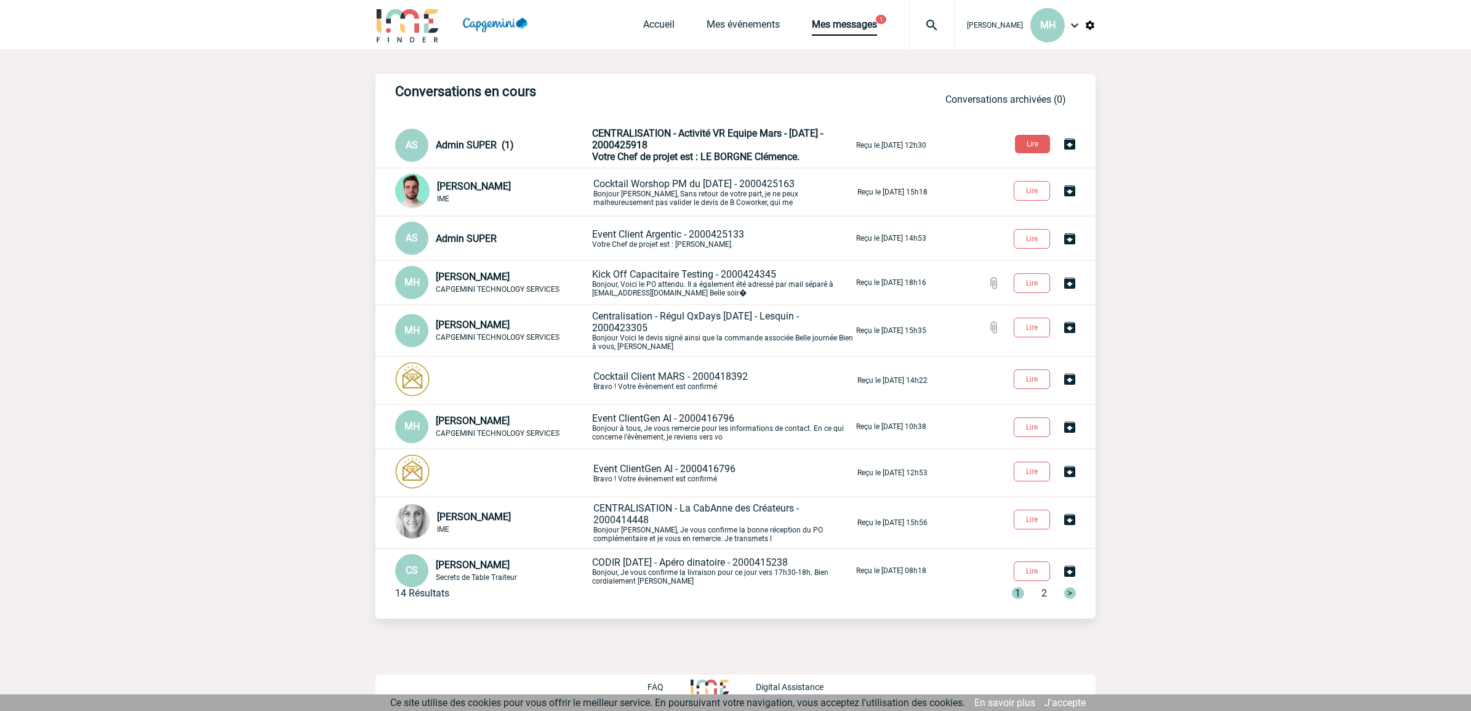
click at [730, 142] on p "CENTRALISATION - Activité VR Equipe Mars - 15.10.2025 - 2000425918 Votre Chef d…" at bounding box center [723, 144] width 262 height 35
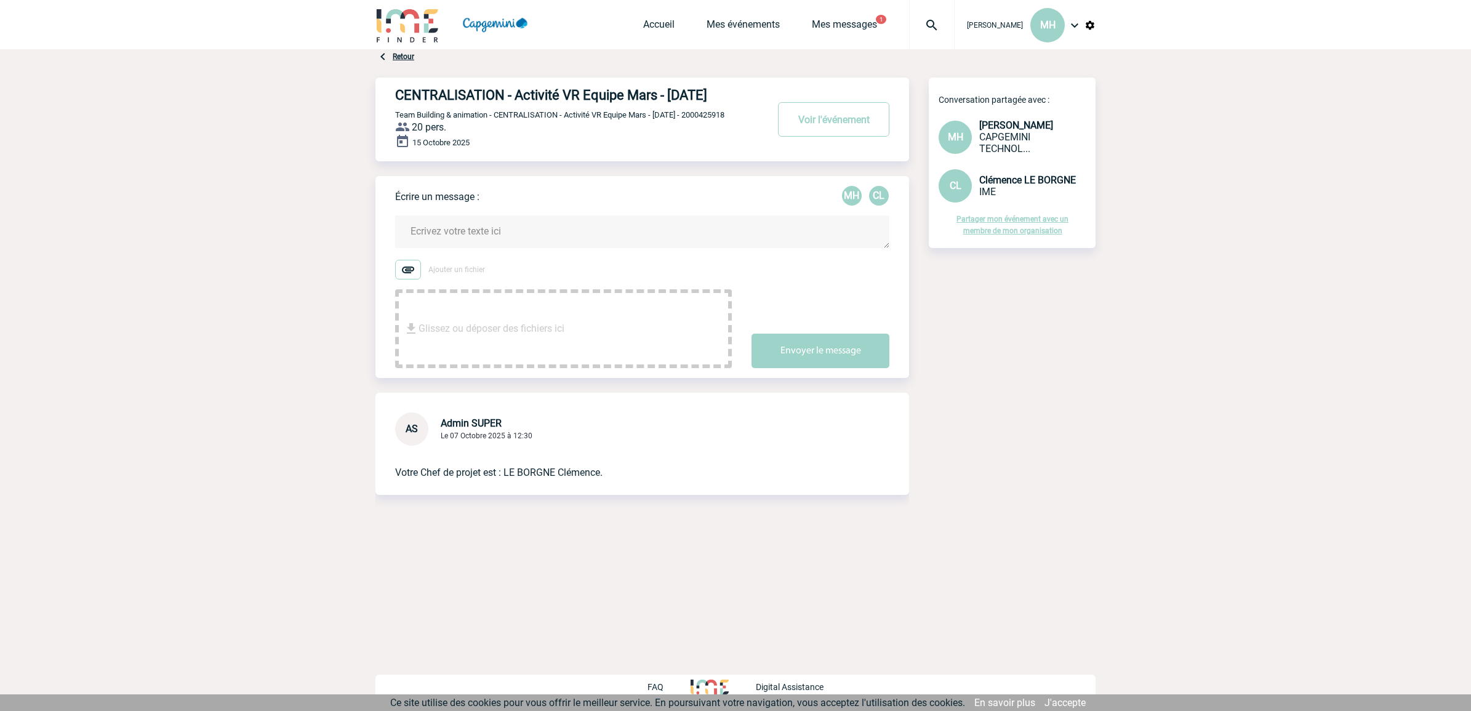
click at [1007, 234] on link "Partager mon événement avec un membre de mon organisation" at bounding box center [1012, 225] width 112 height 20
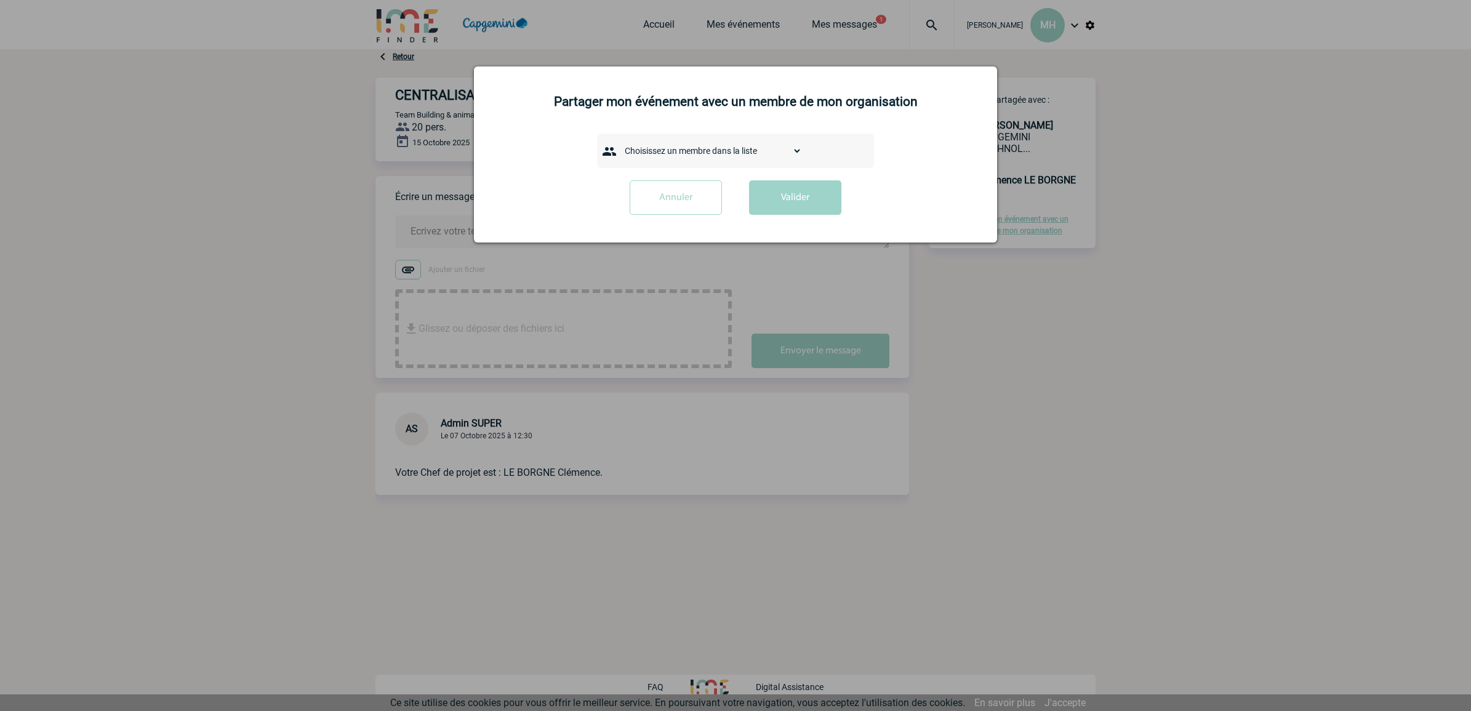
click at [665, 157] on select "Choisissez un membre dans la liste AANGOUR [PERSON_NAME] [PERSON_NAME] [PERSON_…" at bounding box center [710, 150] width 183 height 17
select select "101597"
click at [619, 142] on select "Choisissez un membre dans la liste AANGOUR [PERSON_NAME] [PERSON_NAME] [PERSON_…" at bounding box center [710, 150] width 183 height 17
click at [758, 203] on button "Valider" at bounding box center [795, 197] width 92 height 34
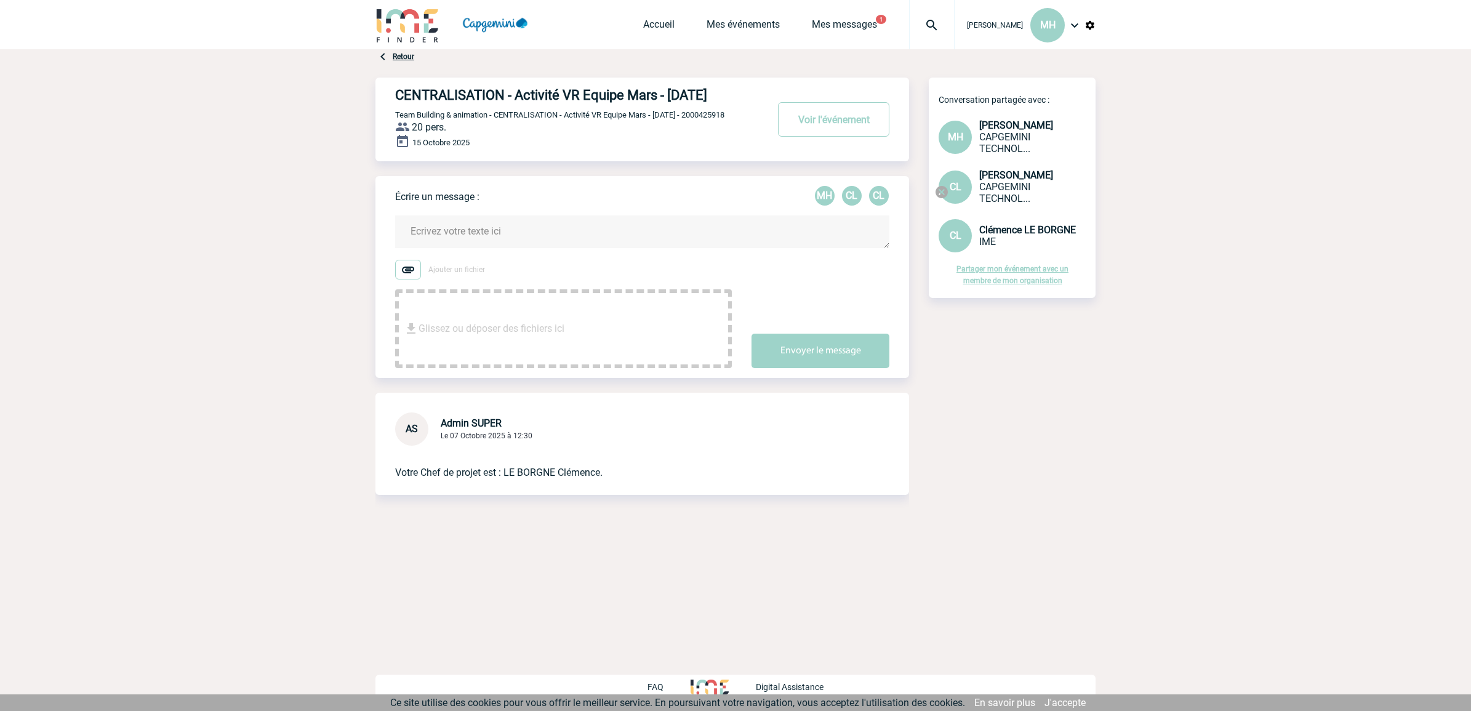
click at [490, 245] on textarea at bounding box center [642, 231] width 494 height 33
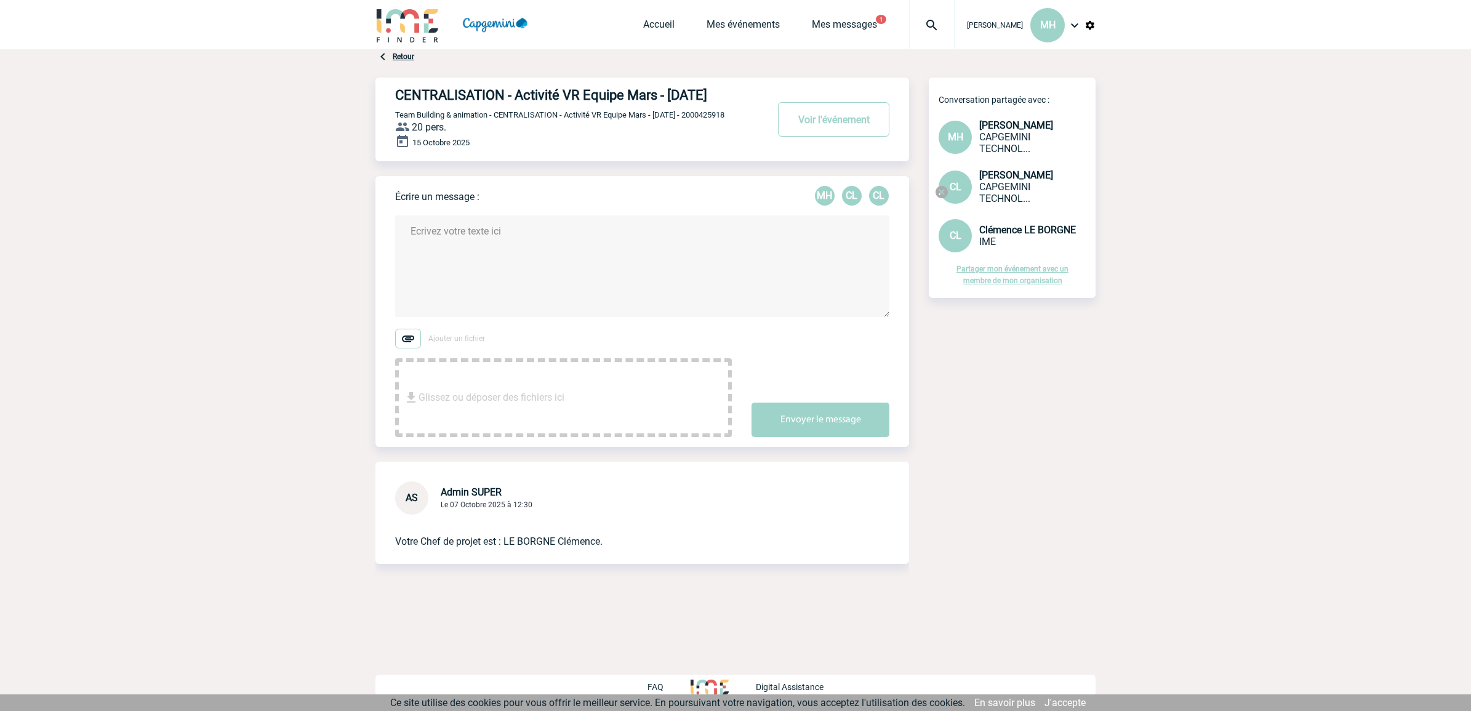
paste textarea "06/10 jusqu'au 13/10"
type textarea "06/10 jusqu'au 13/10"
click at [355, 290] on body "[PERSON_NAME] MH Accueil Mes événements" at bounding box center [735, 355] width 1471 height 711
click at [812, 14] on div "Accueil Mes événements Mes messages 1 Projet, client Projet, client" at bounding box center [798, 24] width 311 height 49
click at [812, 26] on link "Mes messages" at bounding box center [844, 26] width 65 height 17
